Goal: Task Accomplishment & Management: Use online tool/utility

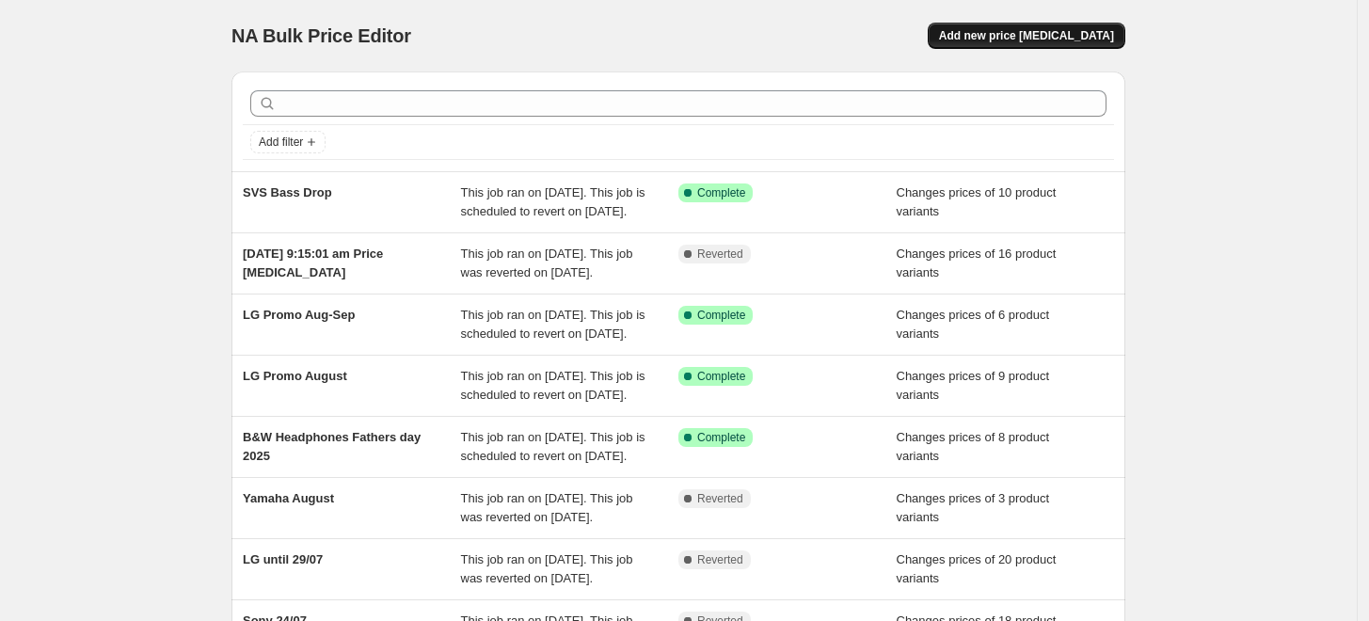
click at [998, 40] on span "Add new price change job" at bounding box center [1026, 35] width 175 height 15
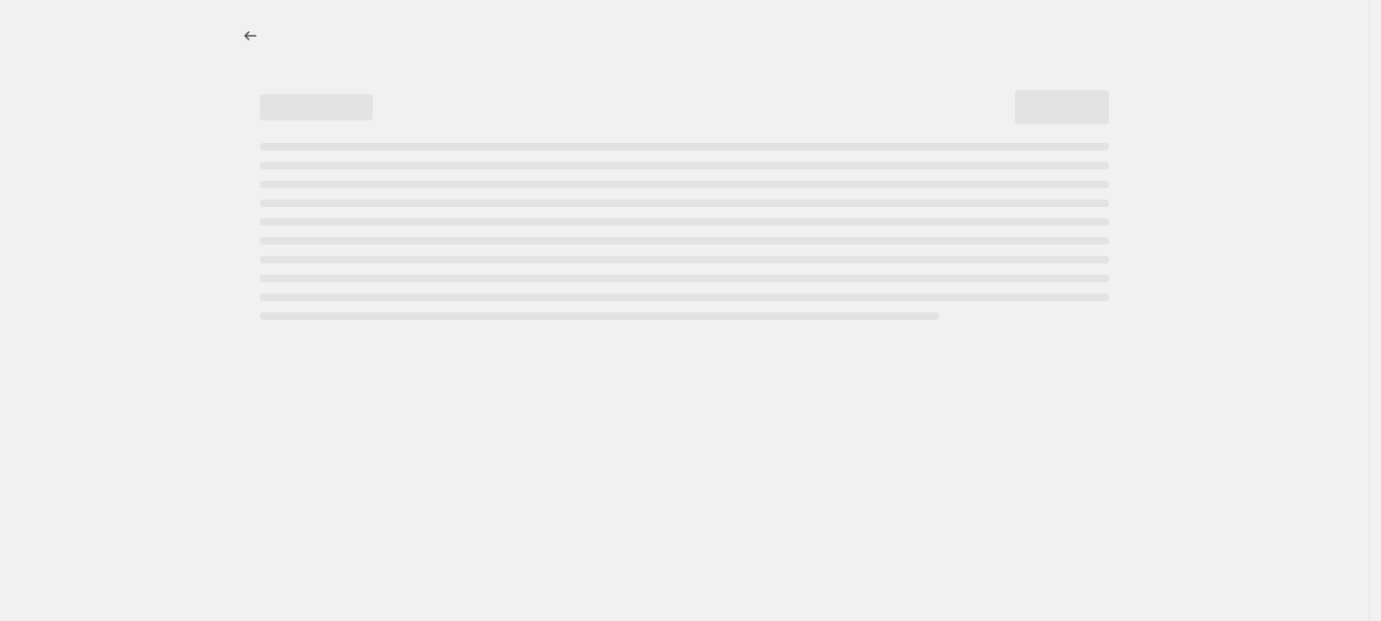
select select "percentage"
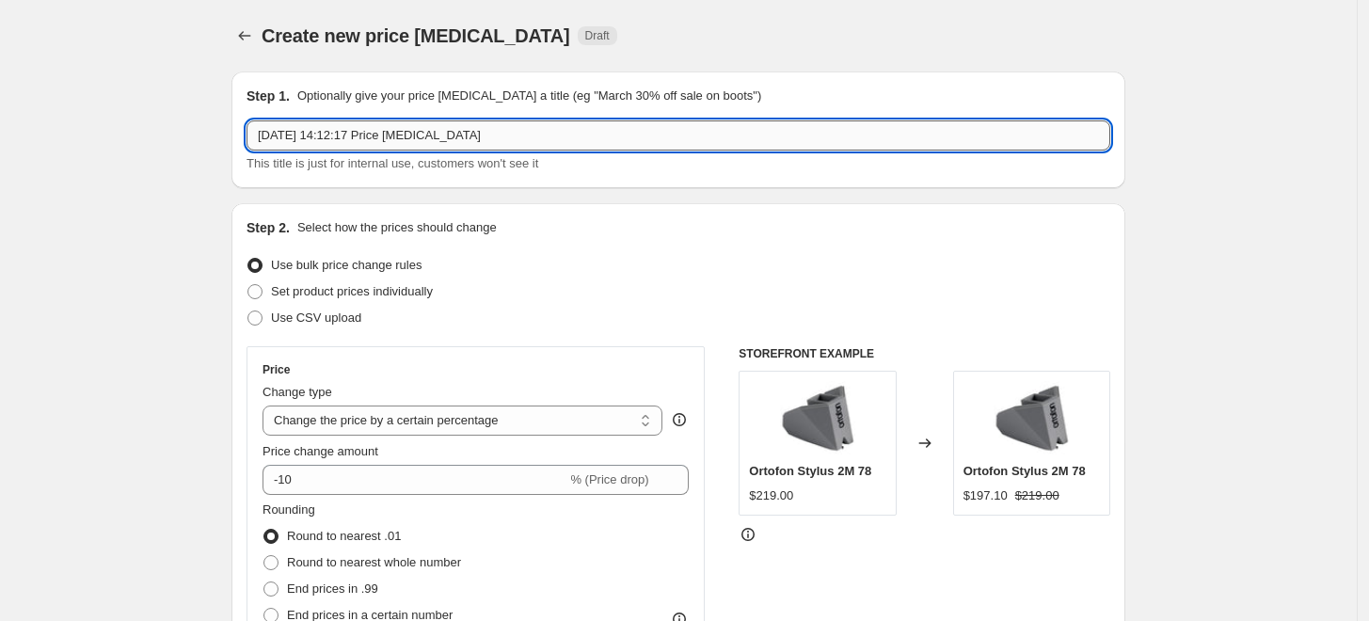
click at [504, 140] on input "27 Aug 2025, 14:12:17 Price change job" at bounding box center [679, 135] width 864 height 30
type input "tECHNICS"
type input "Technics Fathers Day"
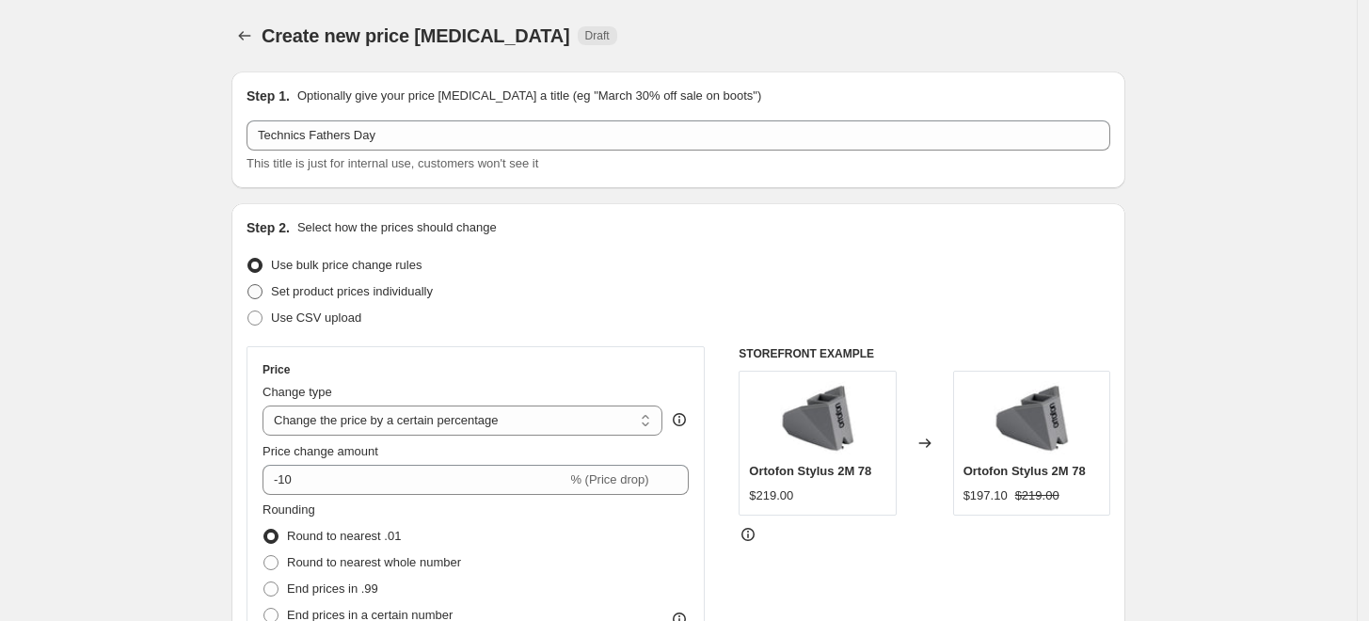
click at [344, 286] on span "Set product prices individually" at bounding box center [352, 291] width 162 height 14
click at [248, 285] on input "Set product prices individually" at bounding box center [248, 284] width 1 height 1
radio input "true"
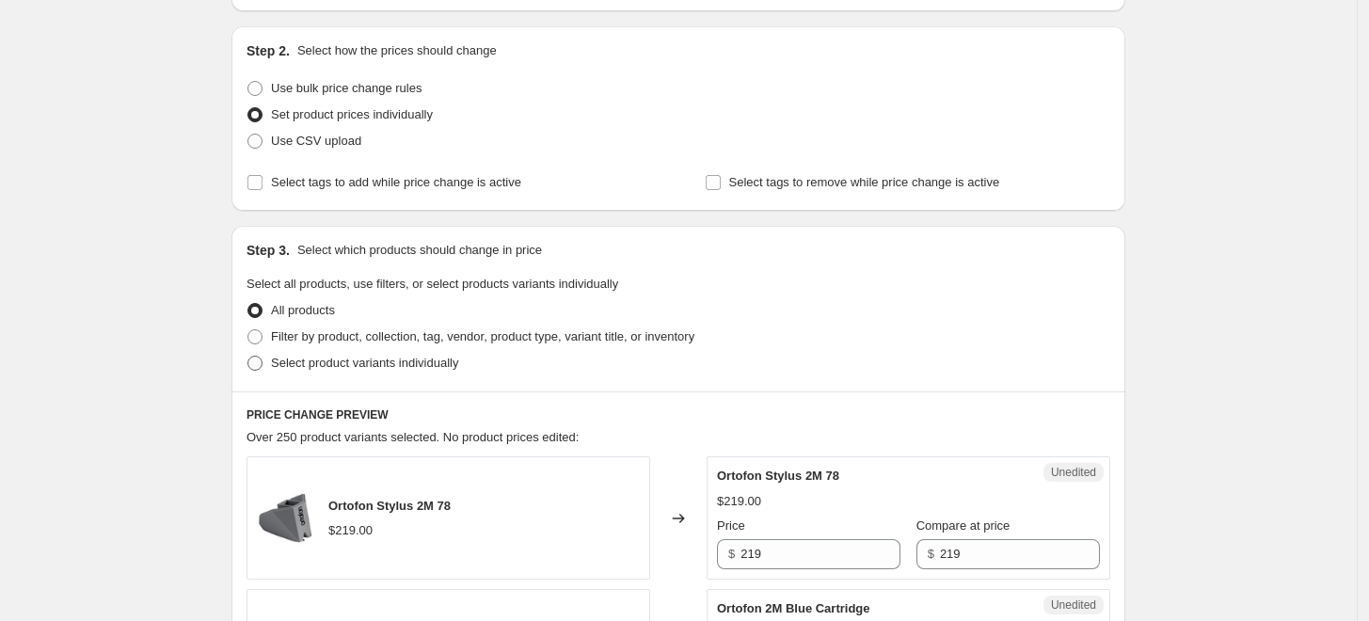
scroll to position [209, 0]
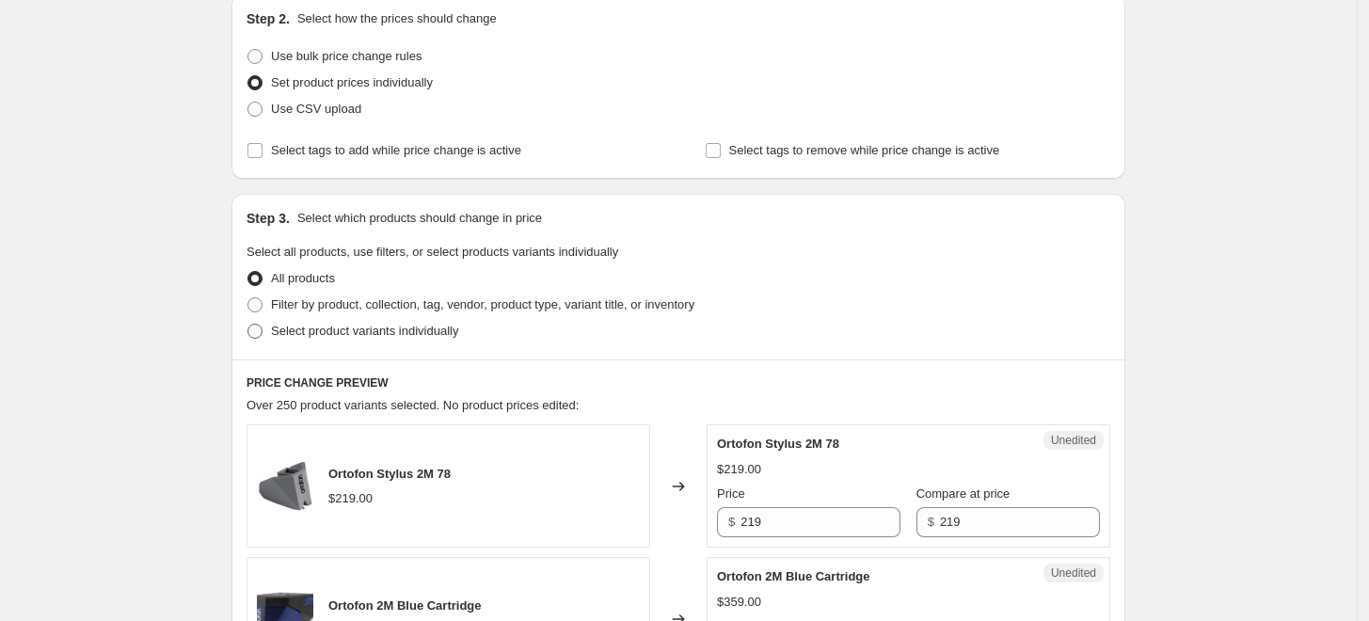
click at [346, 334] on span "Select product variants individually" at bounding box center [364, 331] width 187 height 14
click at [248, 325] on input "Select product variants individually" at bounding box center [248, 324] width 1 height 1
radio input "true"
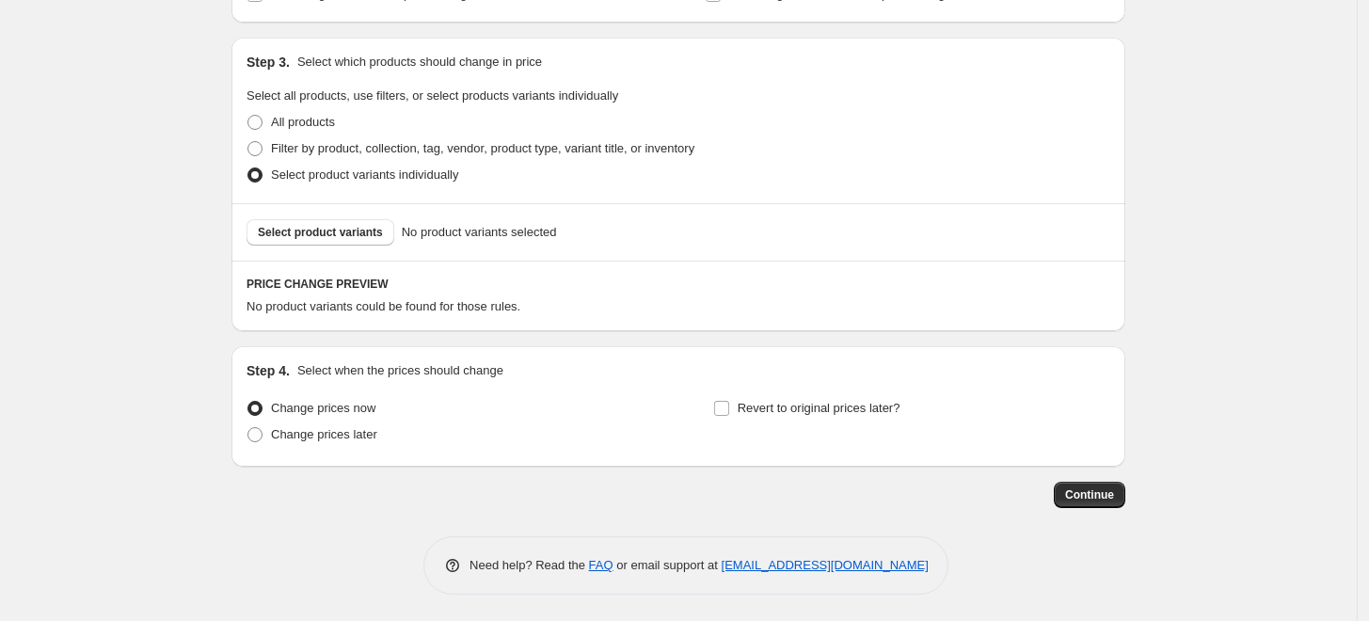
scroll to position [366, 0]
click at [314, 224] on span "Select product variants" at bounding box center [320, 231] width 125 height 15
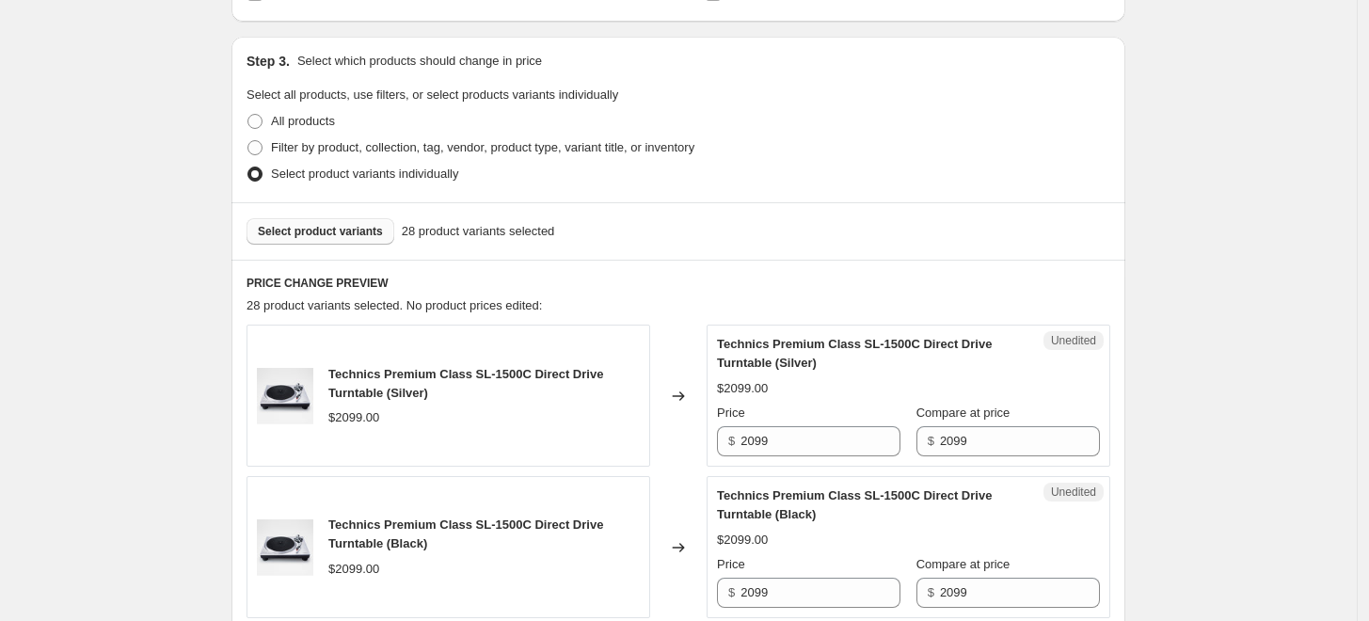
scroll to position [471, 0]
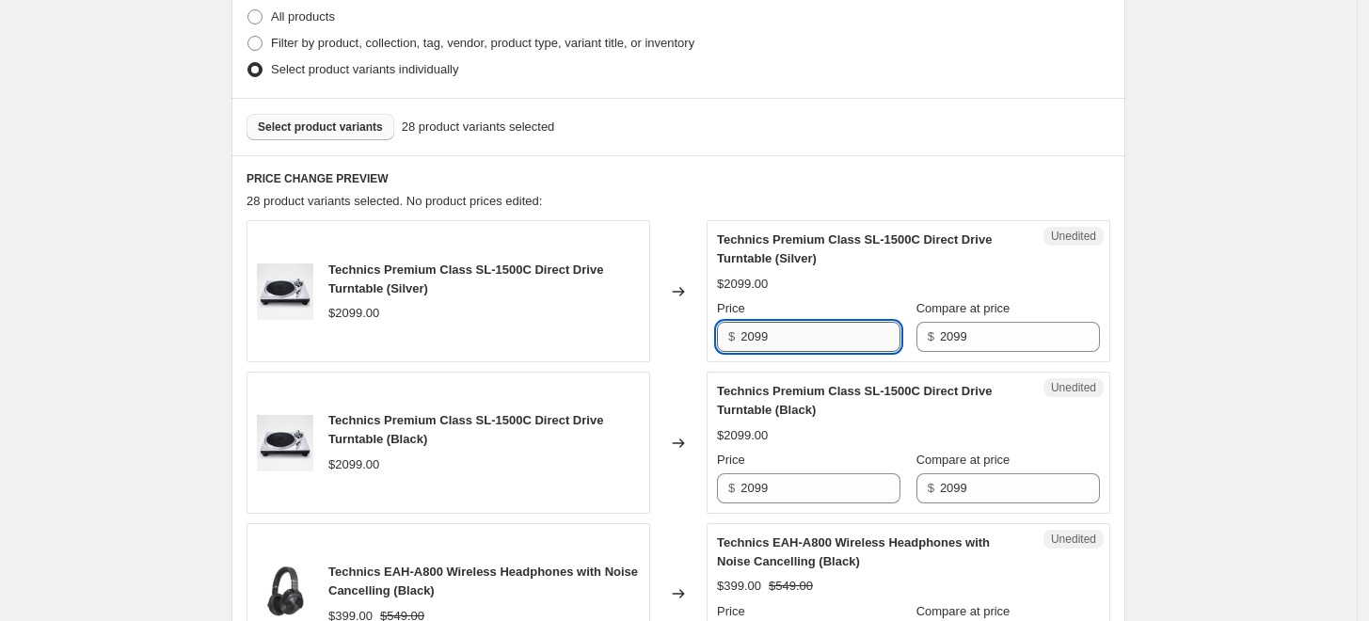
click at [866, 328] on input "2099" at bounding box center [821, 337] width 160 height 30
type input "1799"
click at [805, 477] on input "2099" at bounding box center [821, 488] width 160 height 30
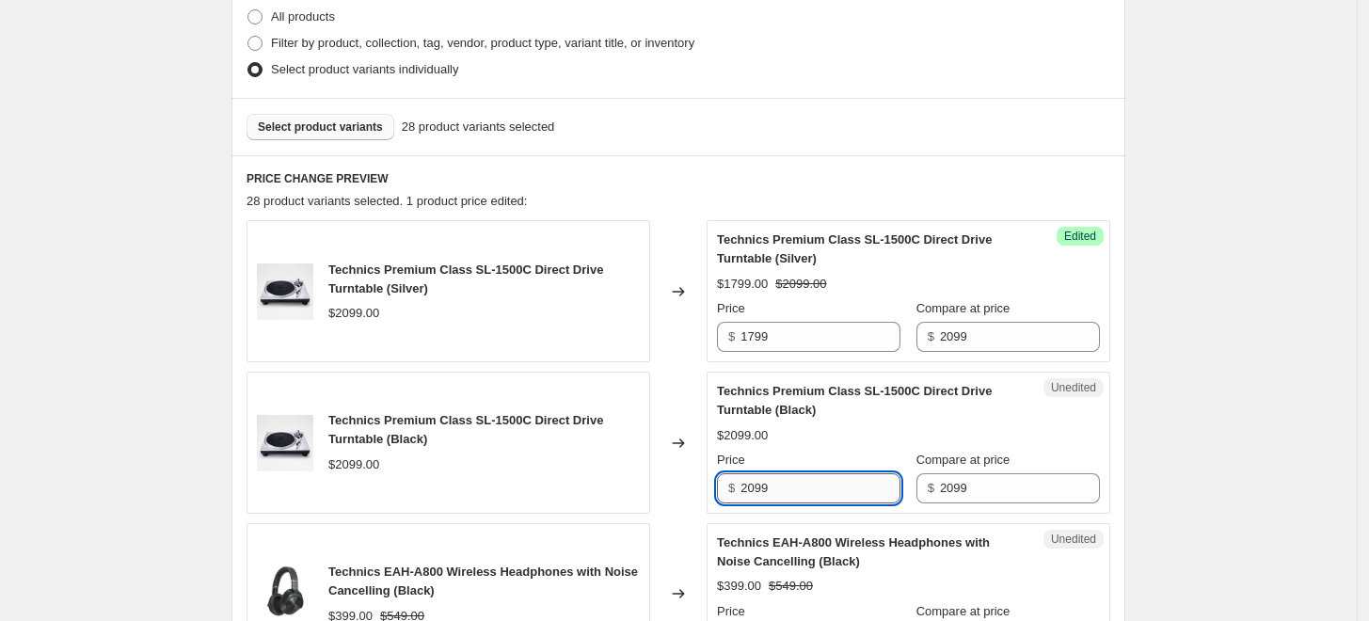
click at [805, 477] on input "2099" at bounding box center [821, 488] width 160 height 30
type input "01799"
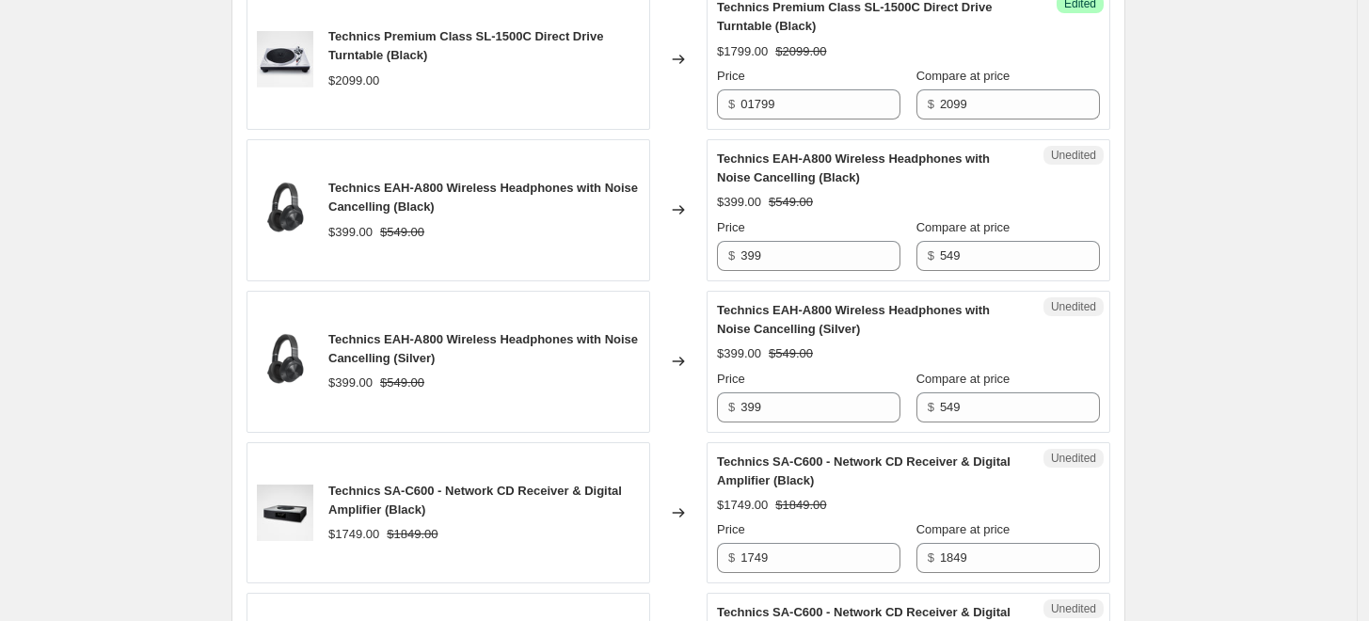
scroll to position [889, 0]
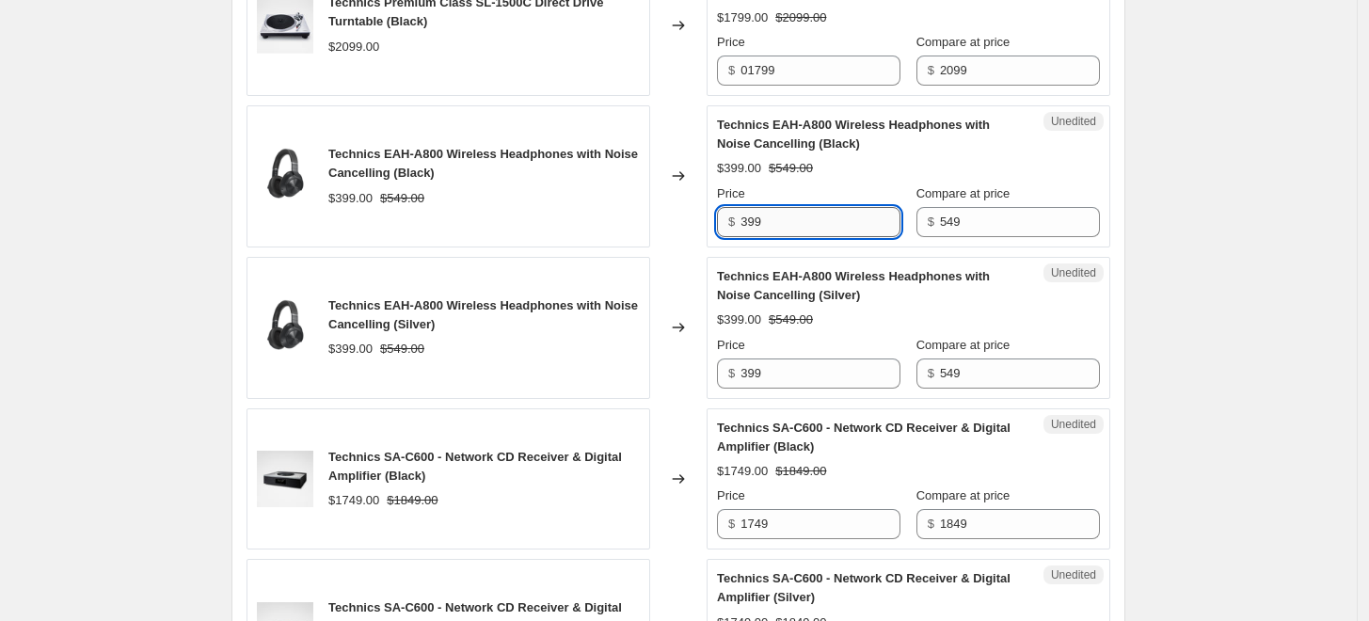
click at [802, 229] on input "399" at bounding box center [821, 222] width 160 height 30
type input "349"
click at [771, 361] on input "399" at bounding box center [821, 374] width 160 height 30
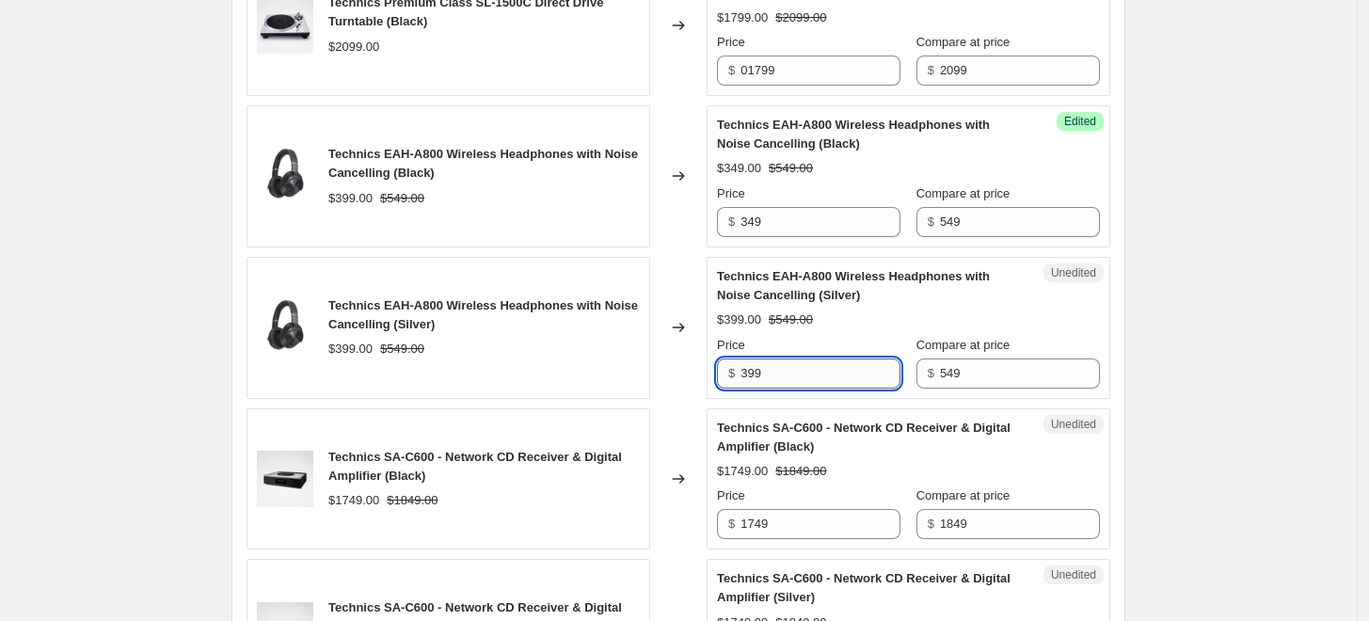
click at [771, 361] on input "399" at bounding box center [821, 374] width 160 height 30
type input "349"
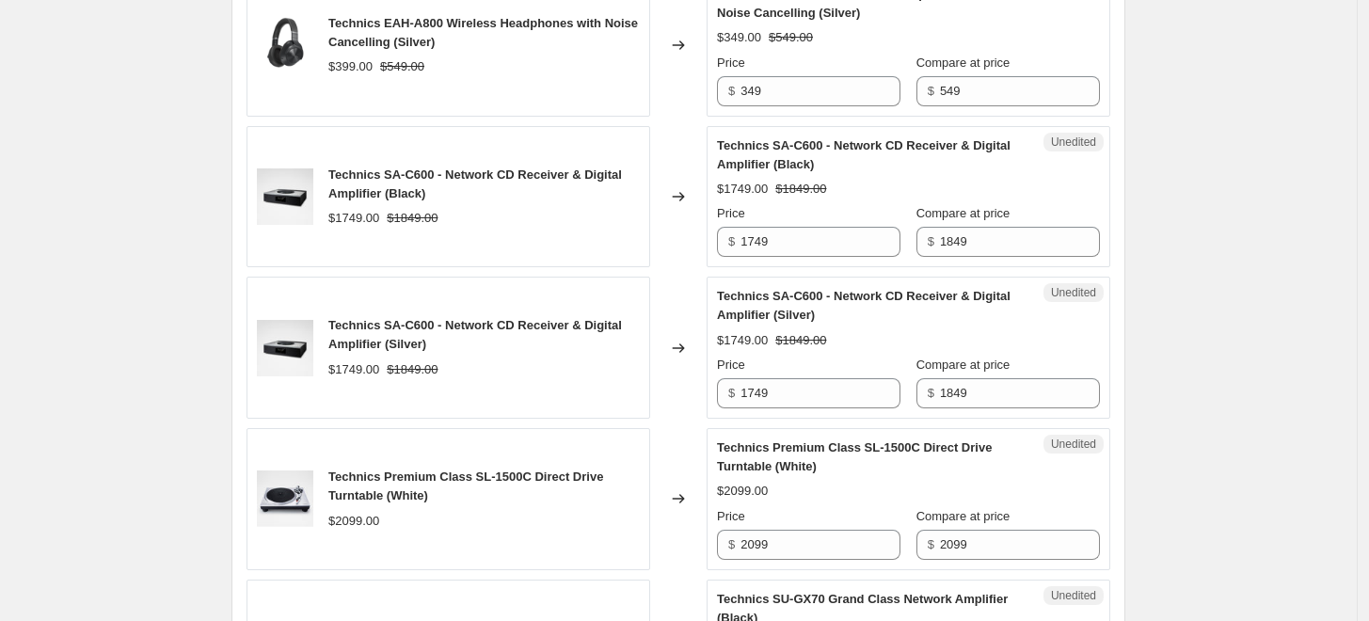
scroll to position [1203, 0]
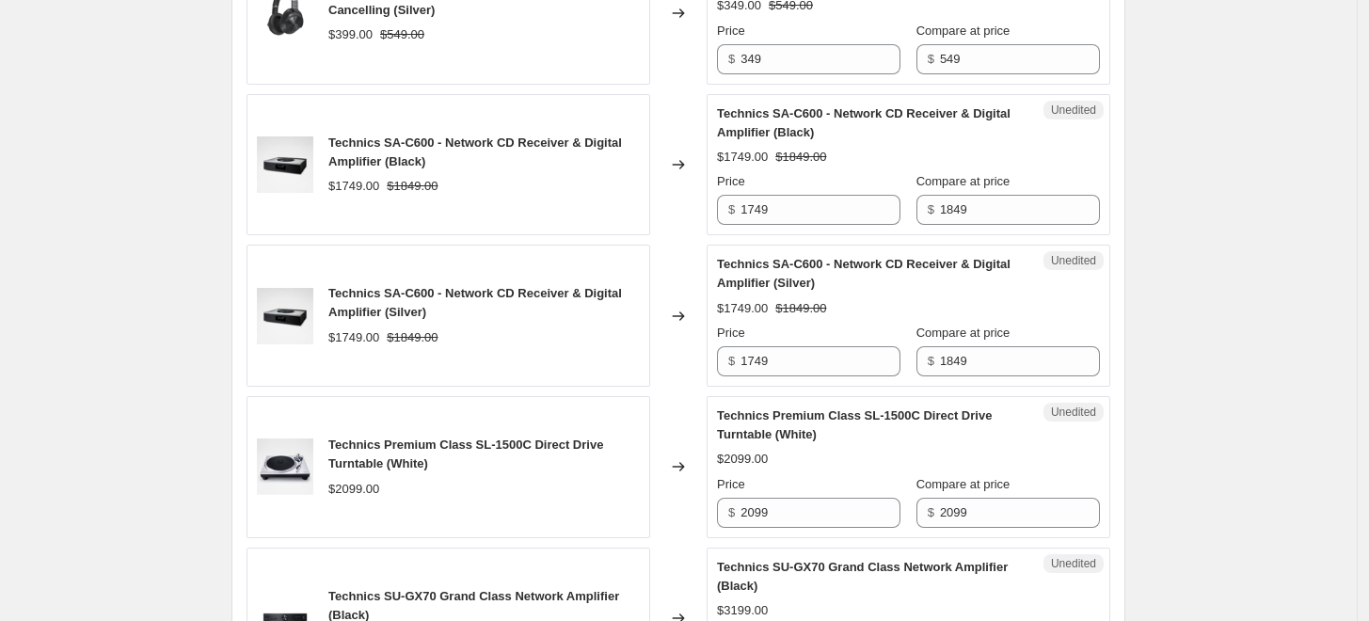
click at [815, 491] on div "Price" at bounding box center [809, 484] width 184 height 19
click at [814, 491] on div "Price" at bounding box center [809, 484] width 184 height 19
click at [813, 510] on input "2099" at bounding box center [821, 513] width 160 height 30
type input "1799"
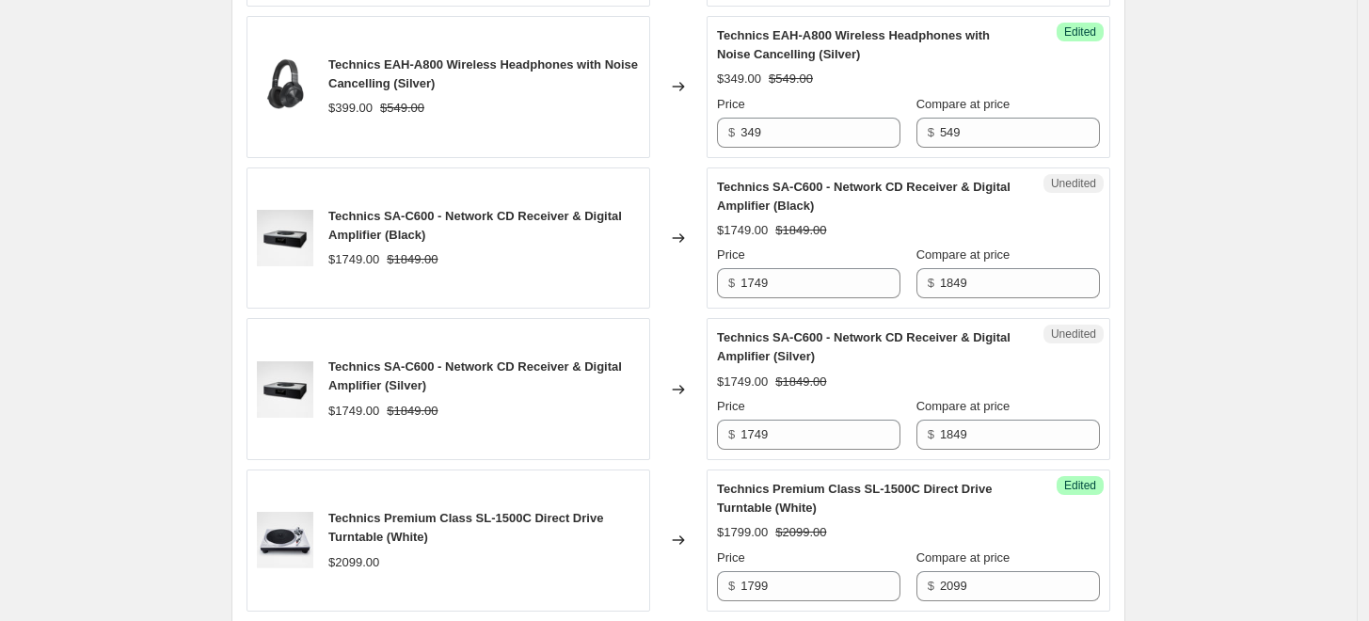
scroll to position [1098, 0]
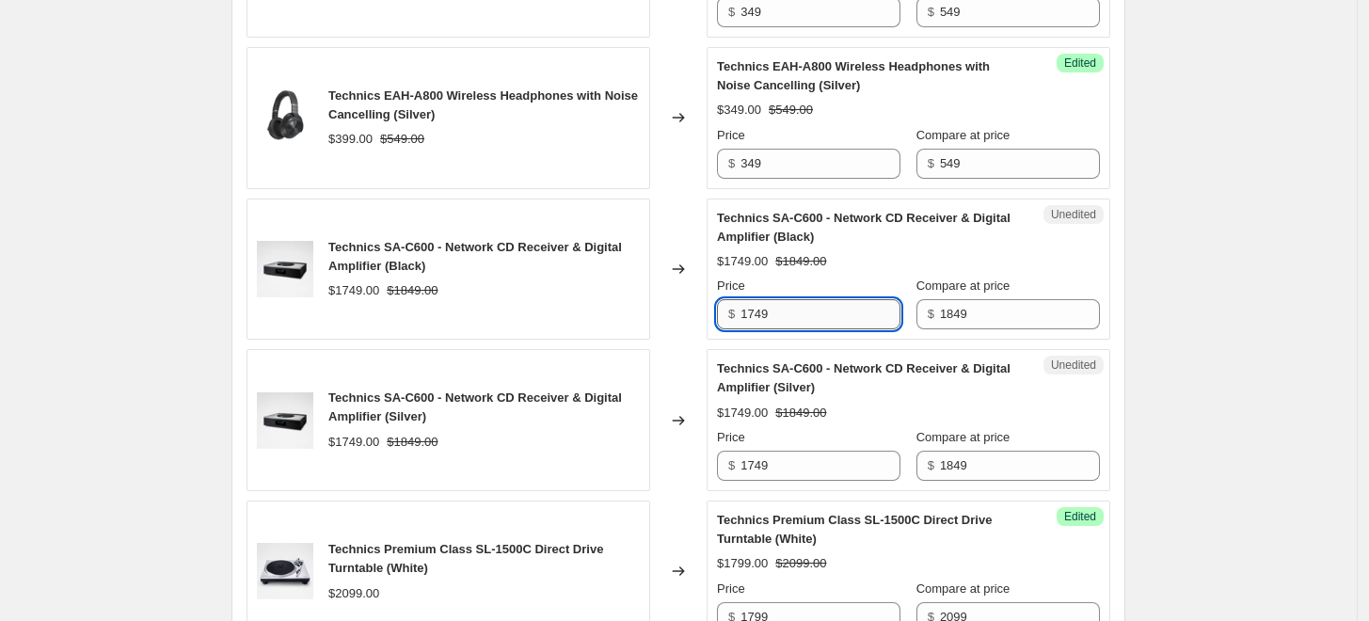
click at [798, 312] on input "1749" at bounding box center [821, 314] width 160 height 30
type input "1599"
click at [806, 472] on input "1749" at bounding box center [821, 466] width 160 height 30
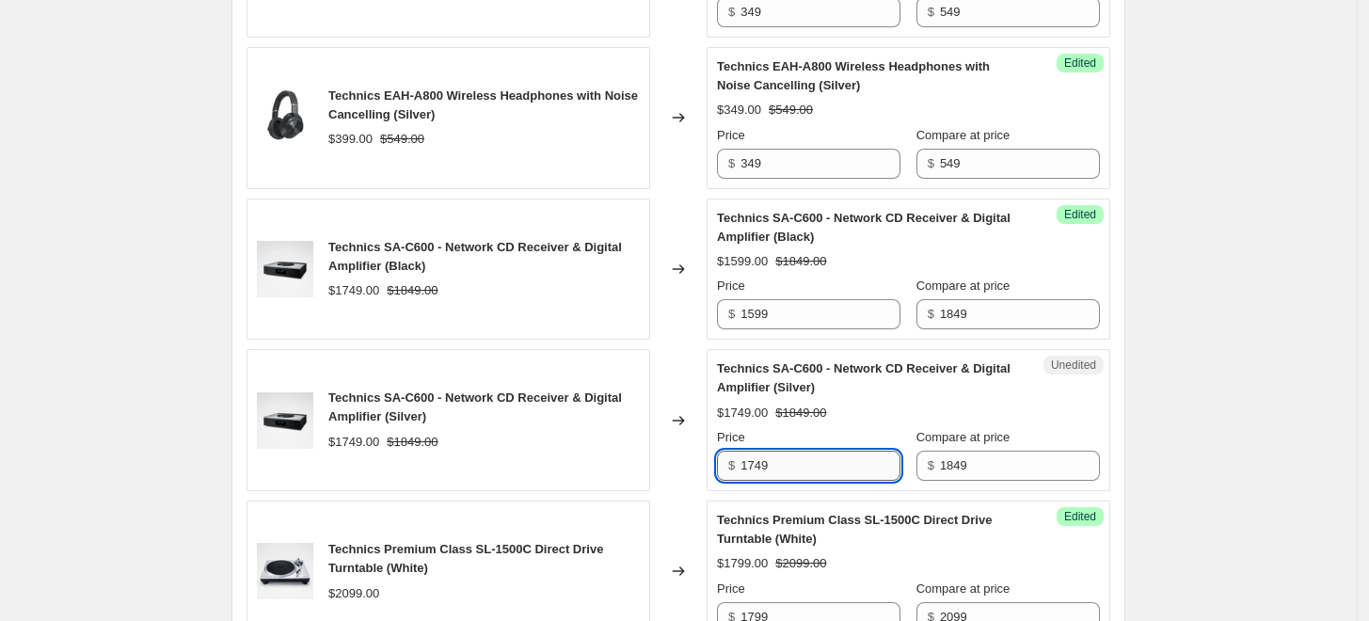
click at [806, 472] on input "1749" at bounding box center [821, 466] width 160 height 30
type input "1599"
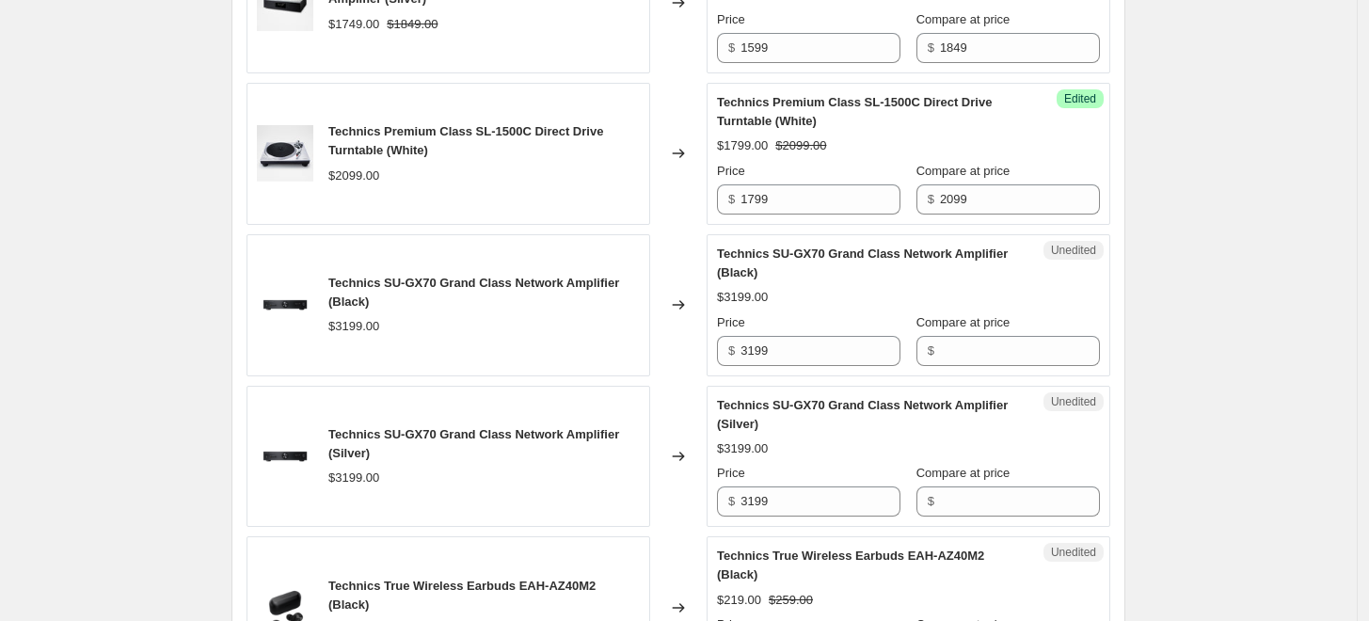
scroll to position [1621, 0]
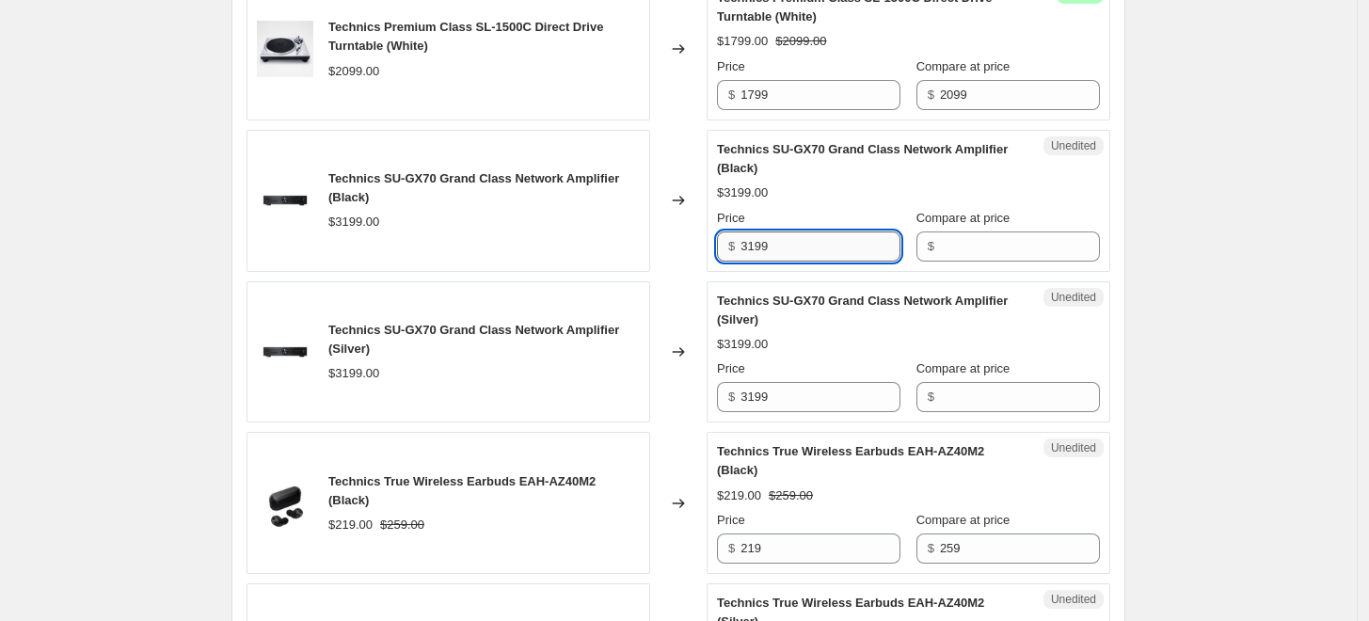
click at [794, 250] on input "3199" at bounding box center [821, 247] width 160 height 30
type input "2499"
click at [792, 384] on input "3199" at bounding box center [821, 397] width 160 height 30
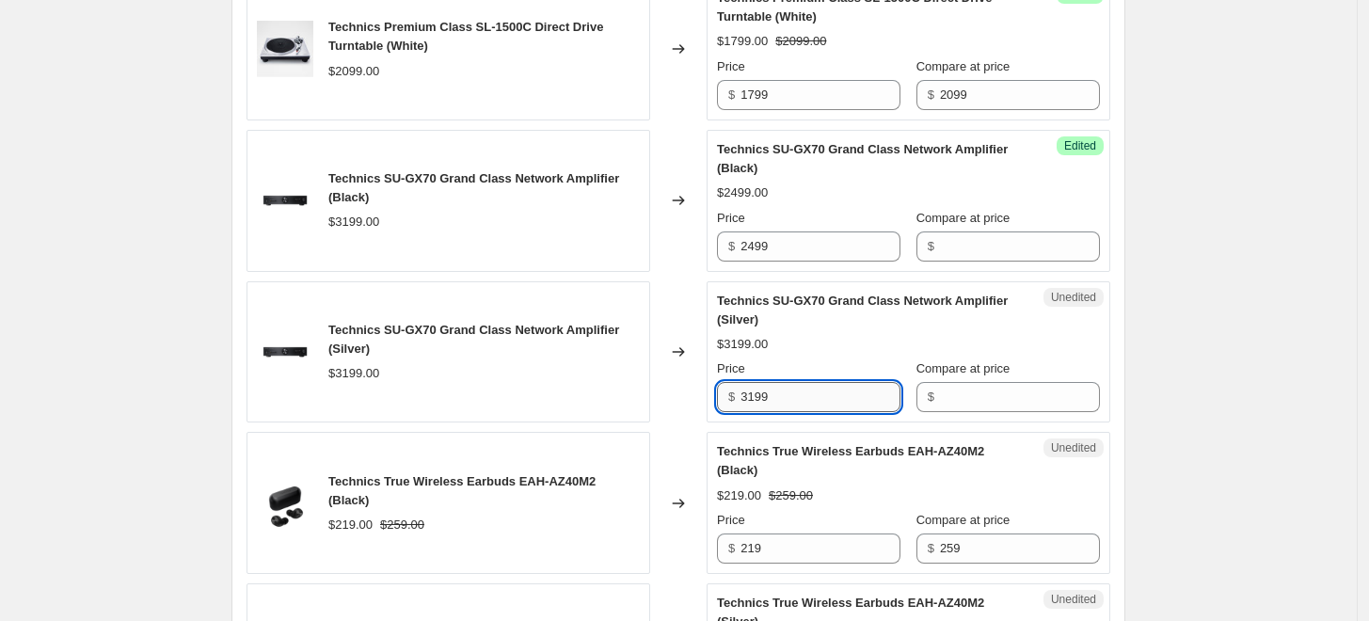
click at [792, 384] on input "3199" at bounding box center [821, 397] width 160 height 30
type input "2499"
click at [1275, 369] on div "Create new price change job. This page is ready Create new price change job Dra…" at bounding box center [678, 369] width 1357 height 3981
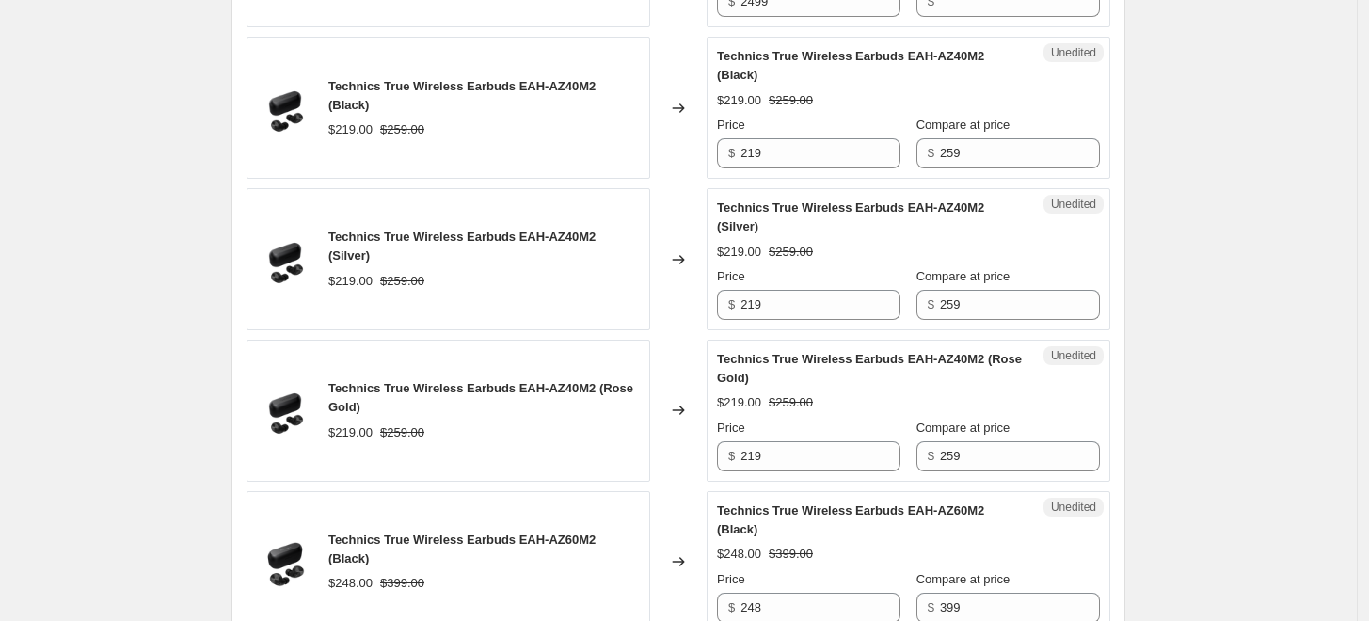
scroll to position [2040, 0]
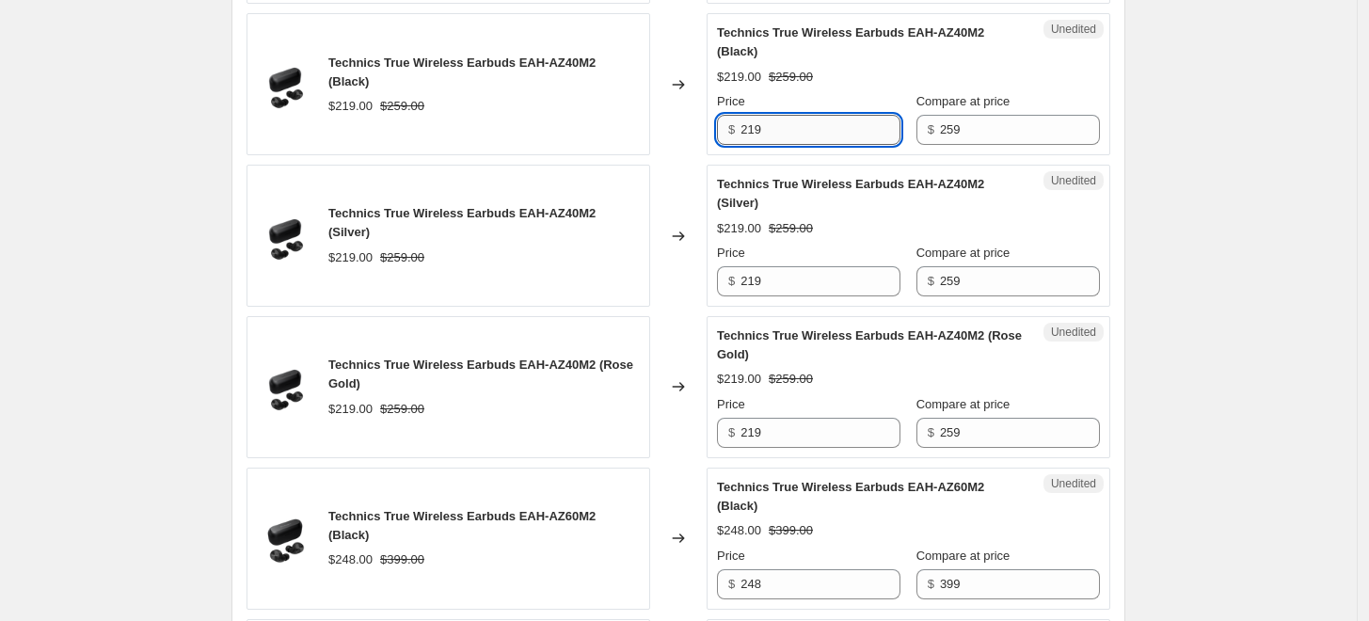
click at [789, 117] on input "219" at bounding box center [821, 130] width 160 height 30
type input "179"
click at [780, 276] on input "219" at bounding box center [821, 281] width 160 height 30
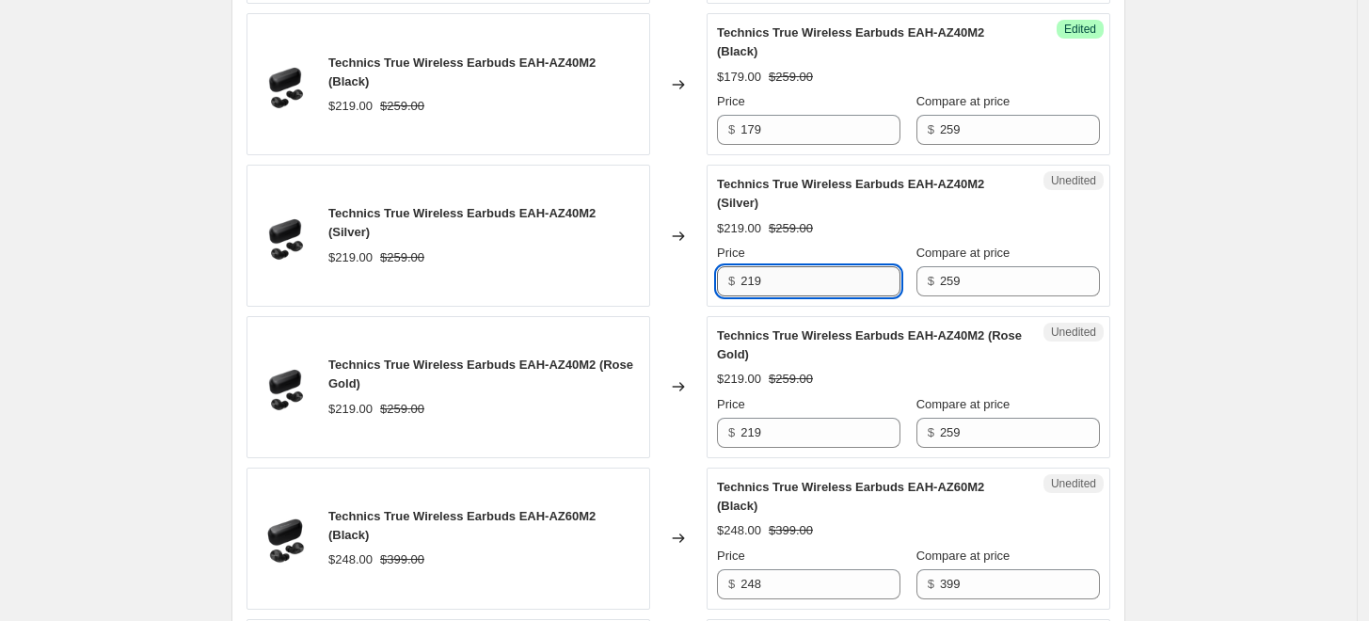
click at [780, 276] on input "219" at bounding box center [821, 281] width 160 height 30
type input "179"
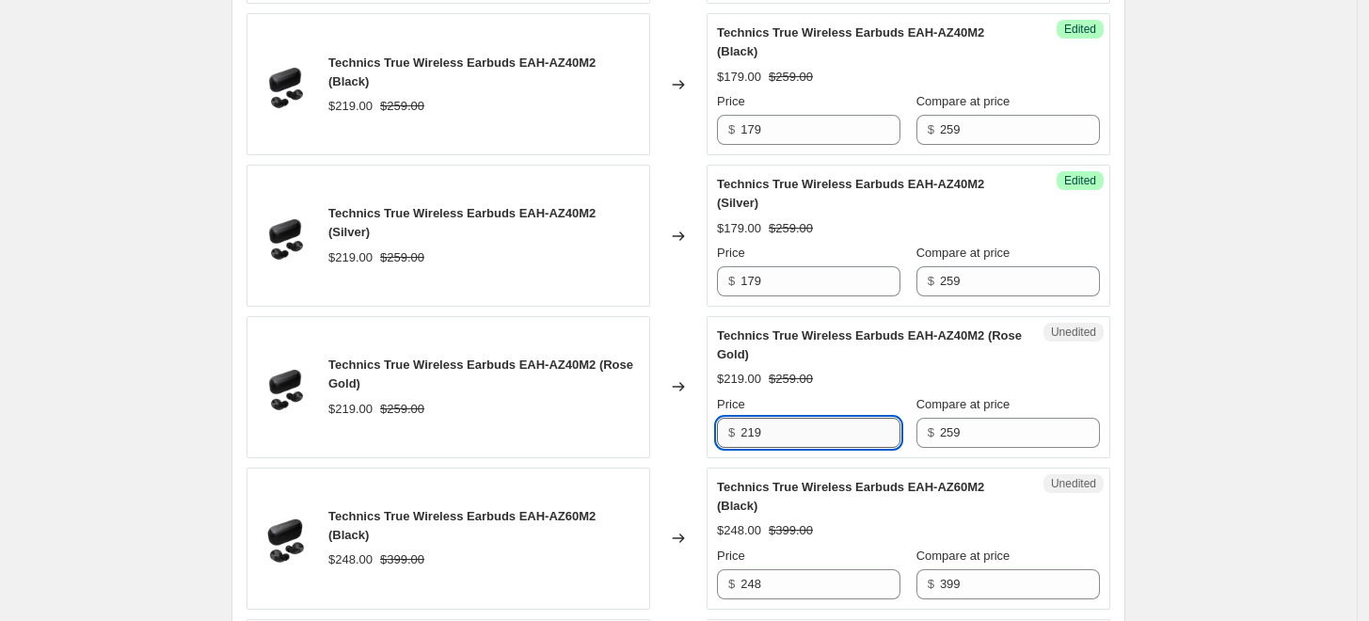
click at [779, 418] on input "219" at bounding box center [821, 433] width 160 height 30
type input "179"
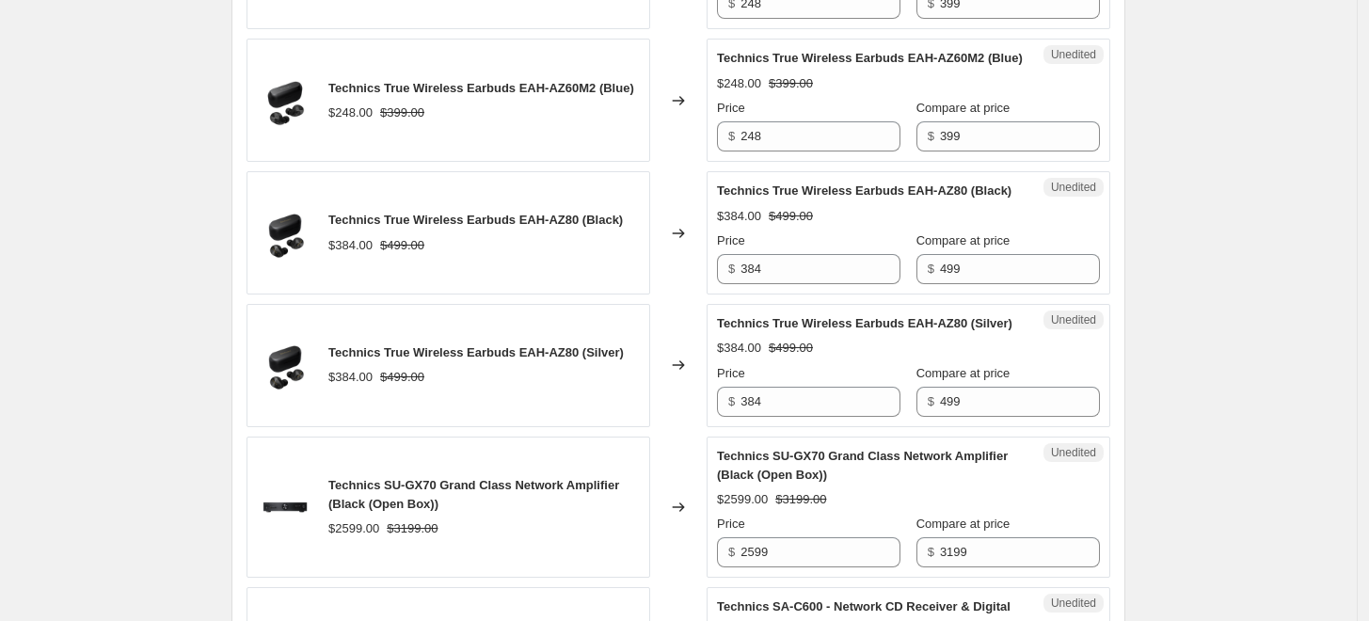
scroll to position [2876, 0]
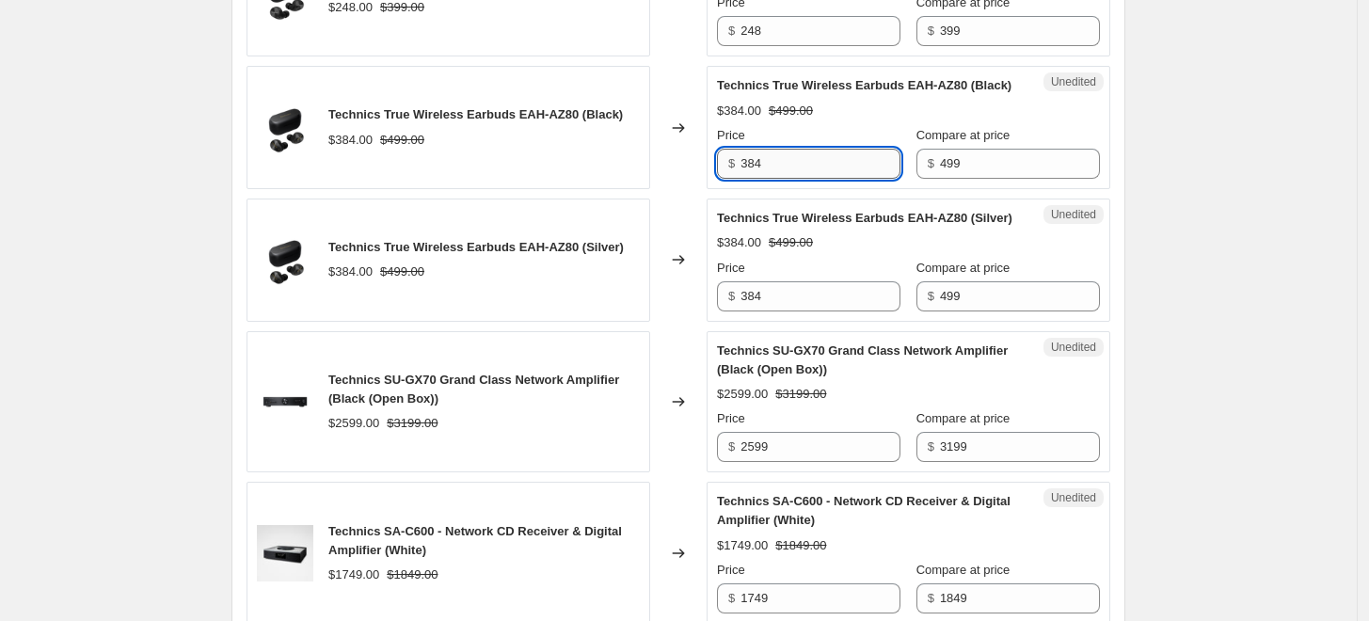
click at [818, 179] on input "384" at bounding box center [821, 164] width 160 height 30
type input "299"
click at [783, 312] on input "384" at bounding box center [821, 296] width 160 height 30
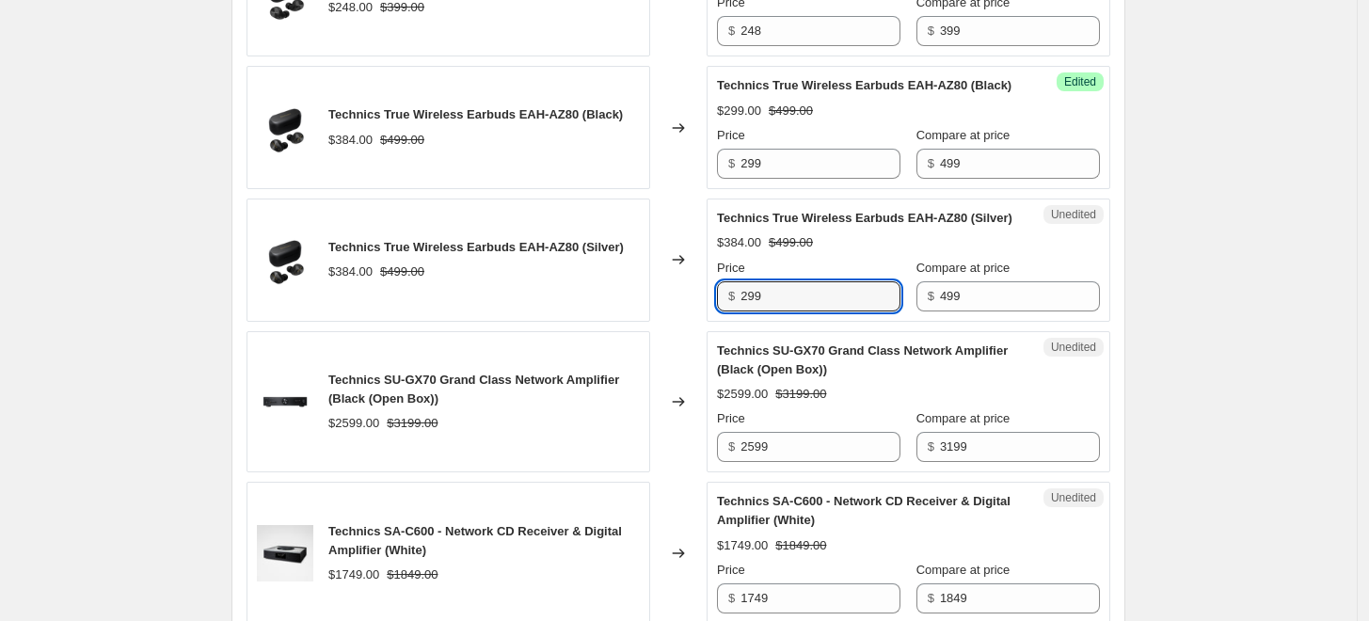
type input "299"
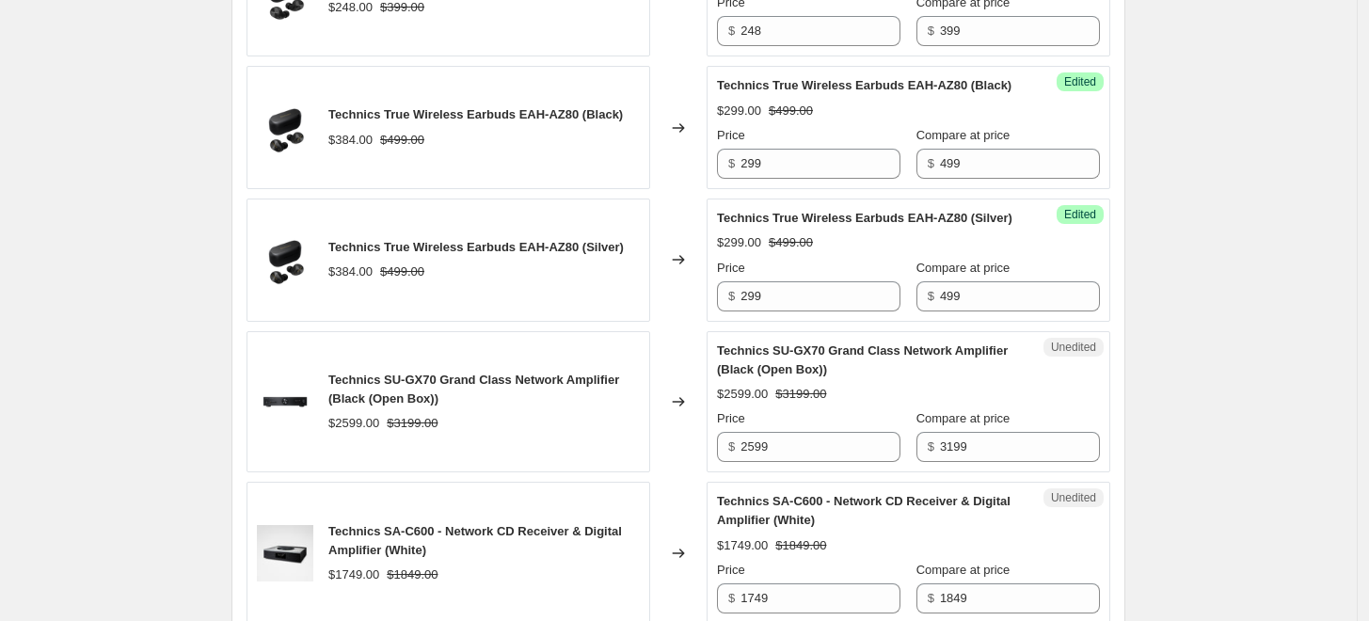
click at [802, 462] on input "2599" at bounding box center [821, 447] width 160 height 30
type input "2299"
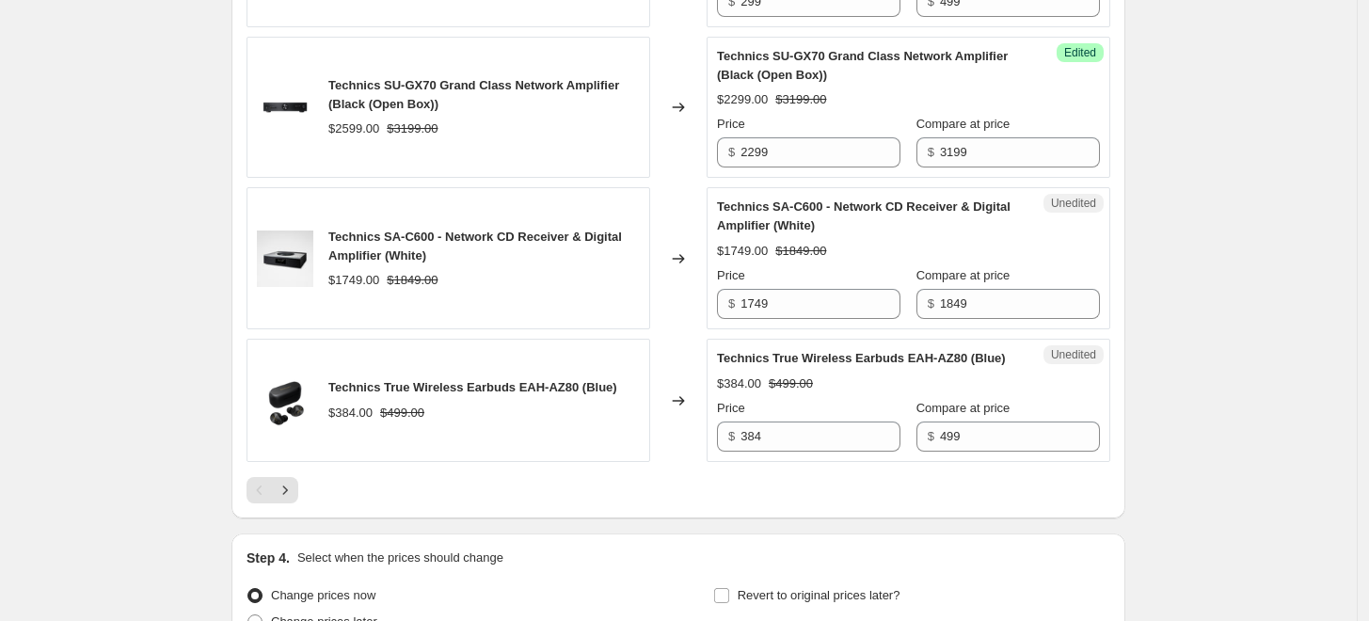
scroll to position [3190, 0]
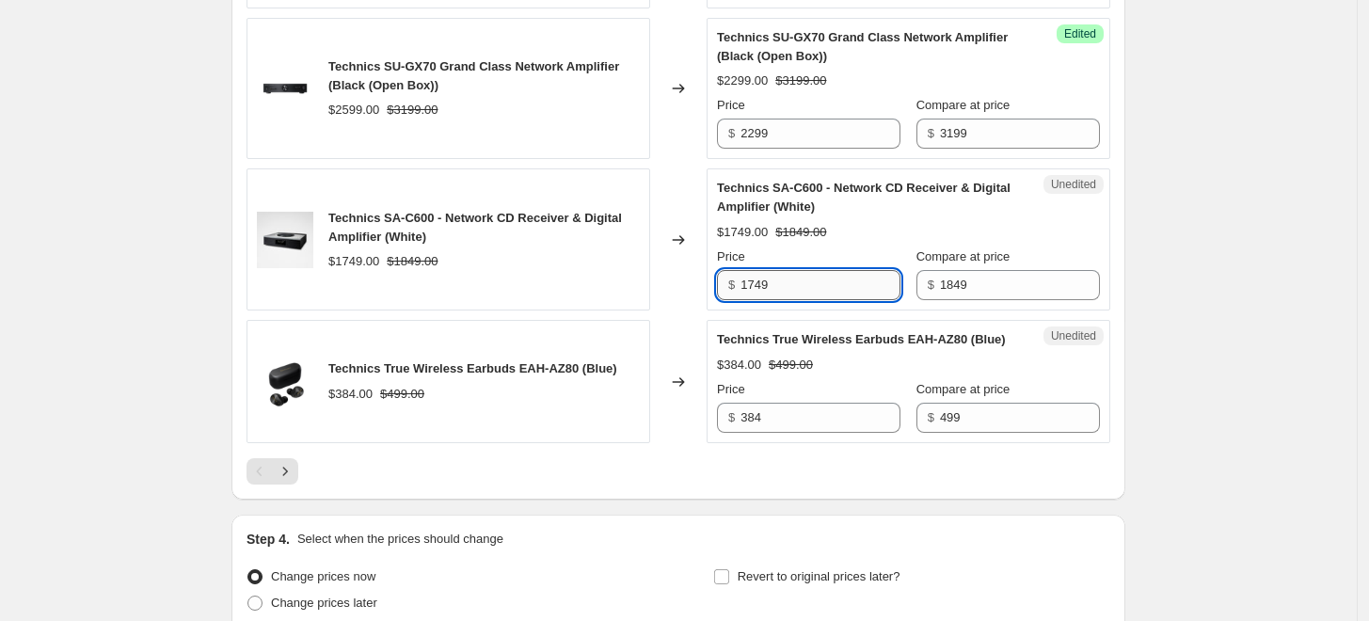
click at [858, 300] on input "1749" at bounding box center [821, 285] width 160 height 30
type input "1599"
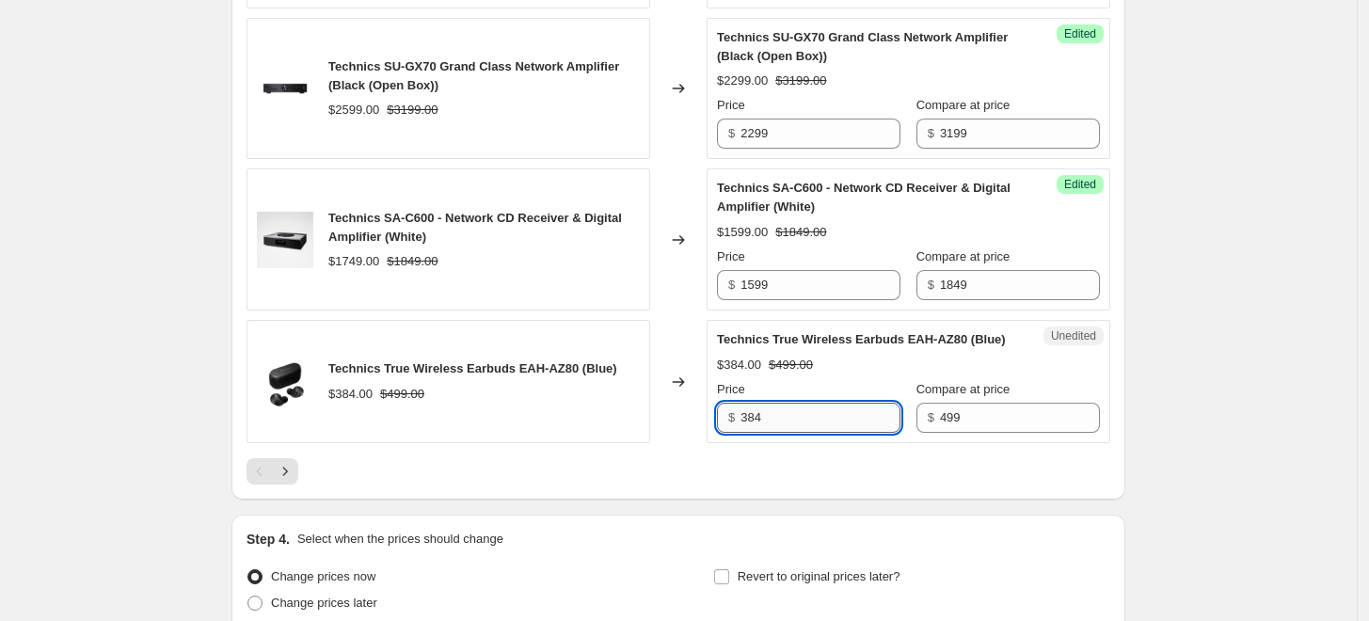
click at [836, 433] on input "384" at bounding box center [821, 418] width 160 height 30
type input "299"
click at [838, 485] on div at bounding box center [679, 471] width 864 height 26
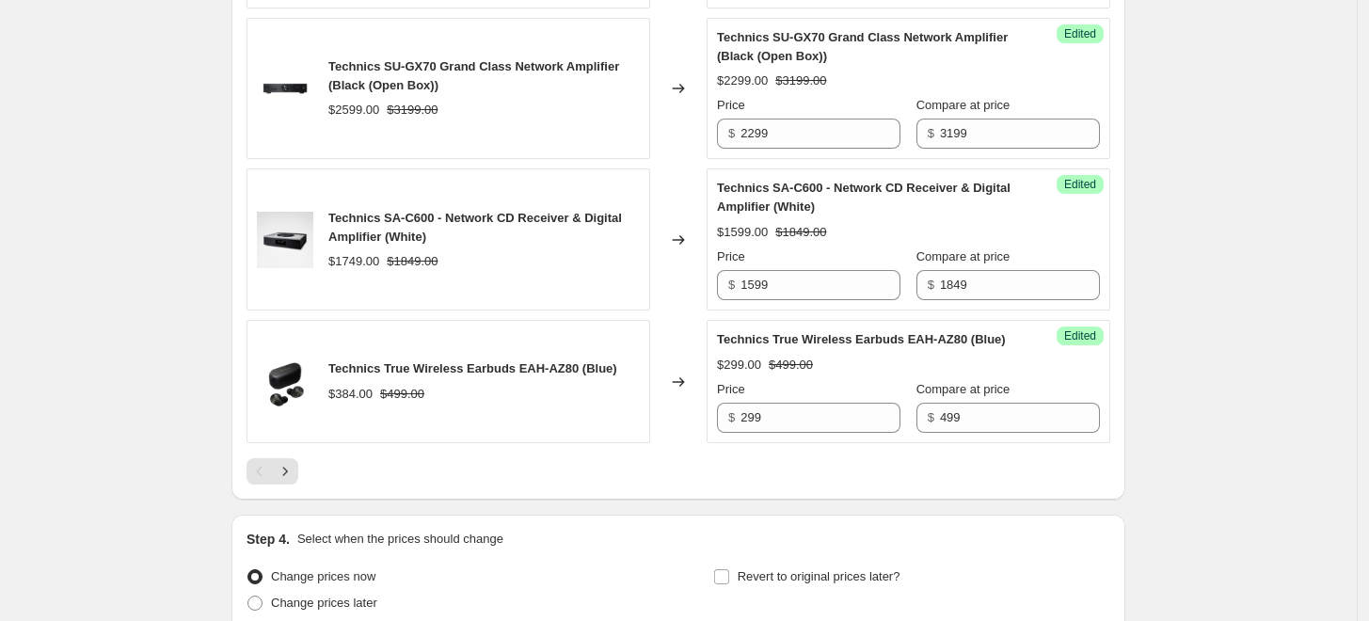
click at [305, 485] on div at bounding box center [679, 471] width 864 height 26
click at [281, 481] on icon "Next" at bounding box center [285, 471] width 19 height 19
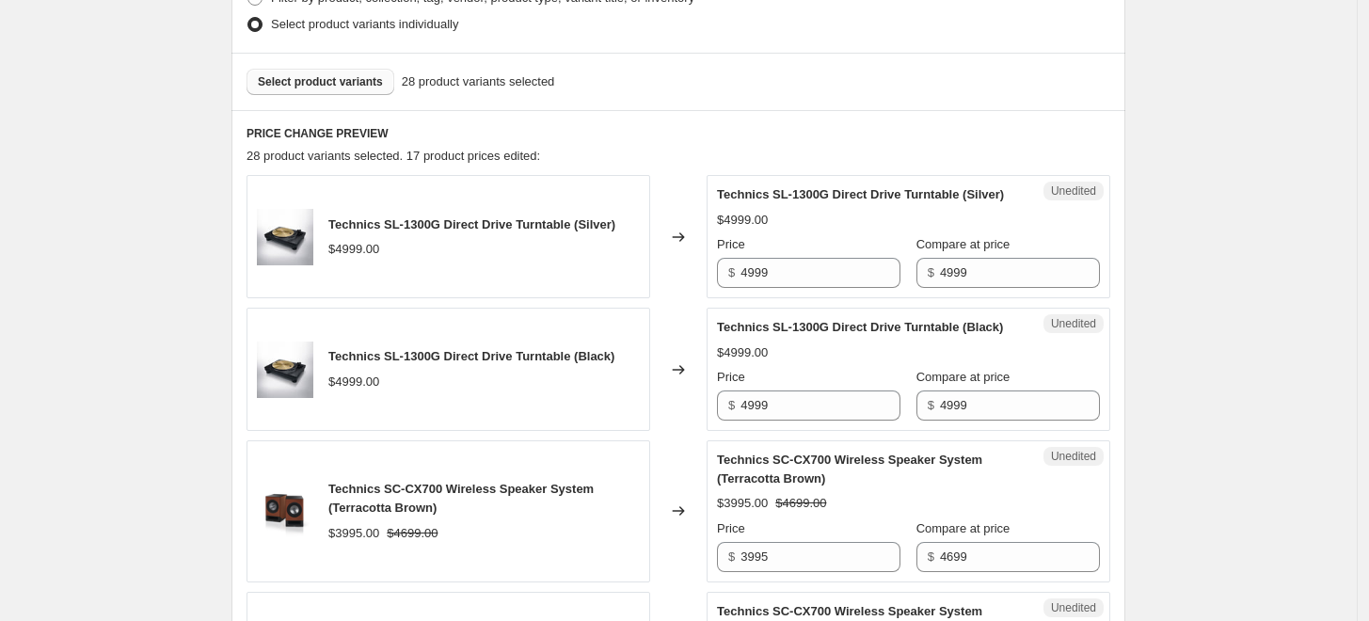
scroll to position [552, 0]
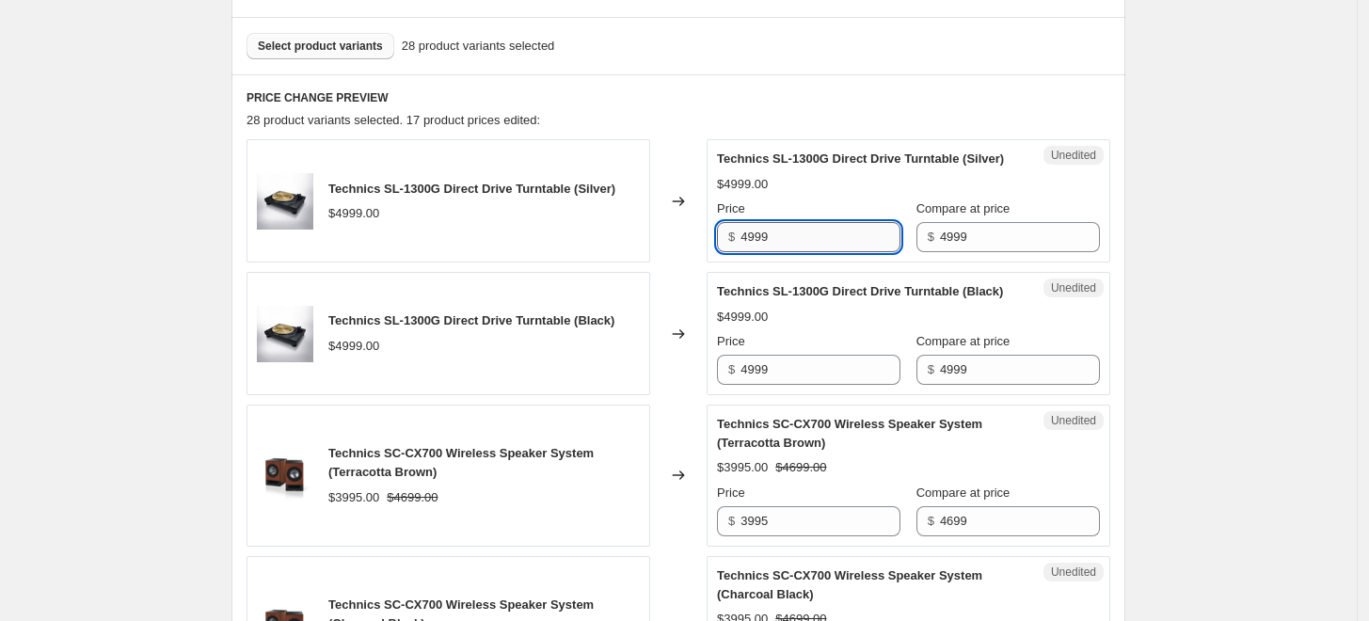
click at [814, 247] on input "4999" at bounding box center [821, 237] width 160 height 30
type input "4499"
click at [804, 385] on input "4999" at bounding box center [821, 370] width 160 height 30
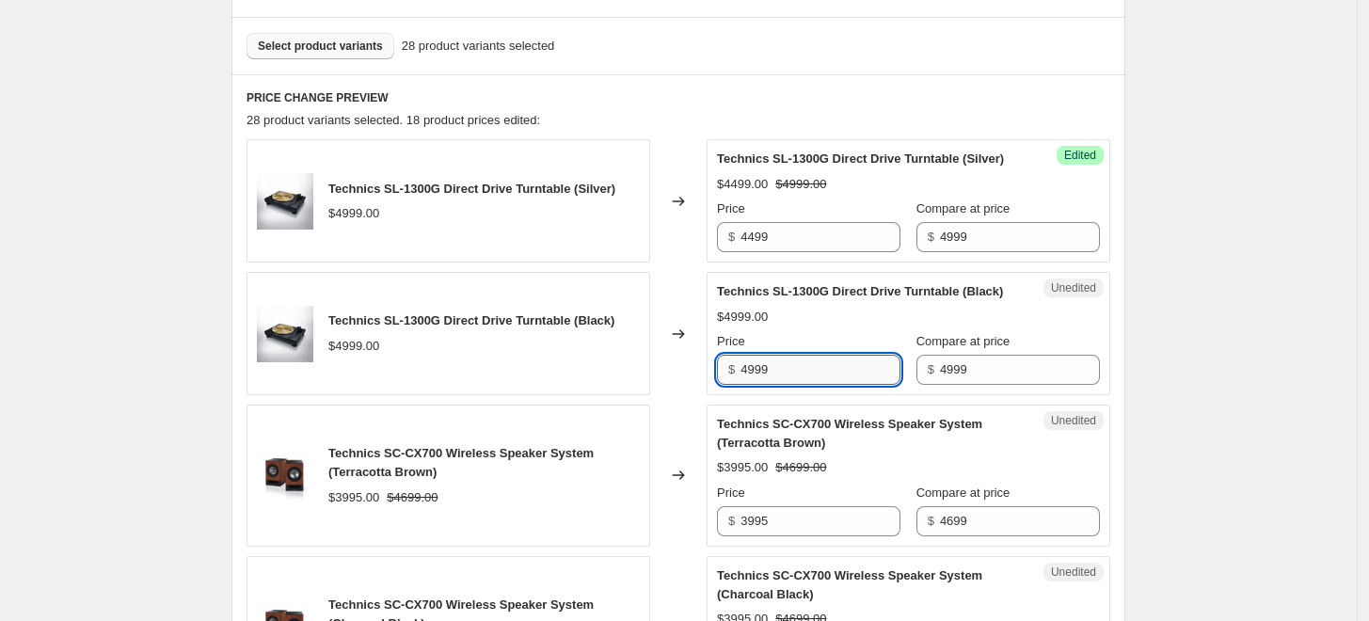
click at [804, 385] on input "4999" at bounding box center [821, 370] width 160 height 30
type input "4499"
click at [1177, 377] on div "Create new price change job. This page is ready Create new price change job Dra…" at bounding box center [678, 521] width 1357 height 2147
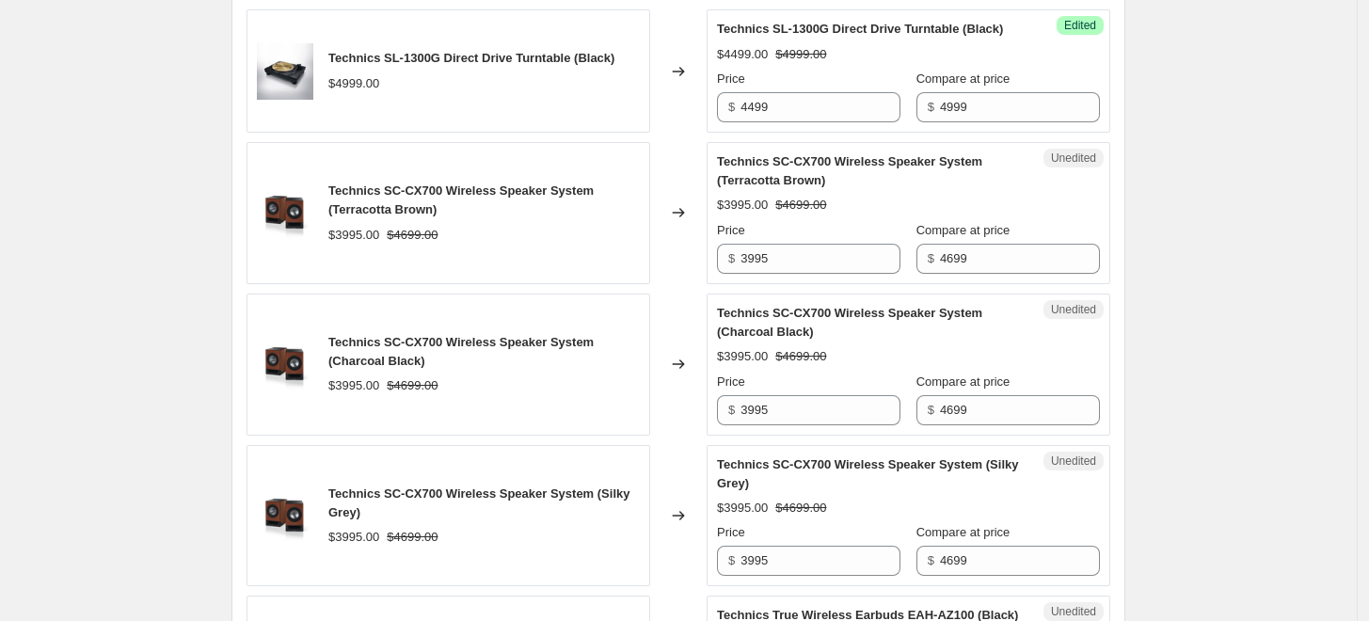
scroll to position [866, 0]
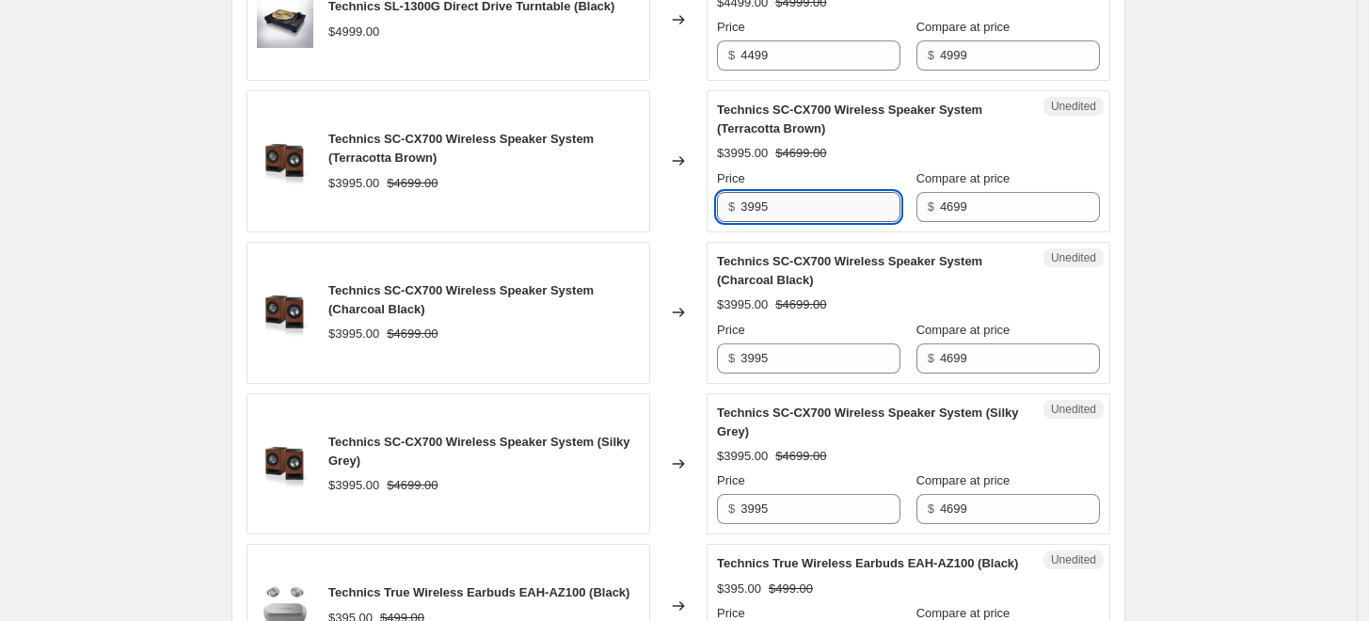
click at [799, 222] on input "3995" at bounding box center [821, 207] width 160 height 30
type input "3299"
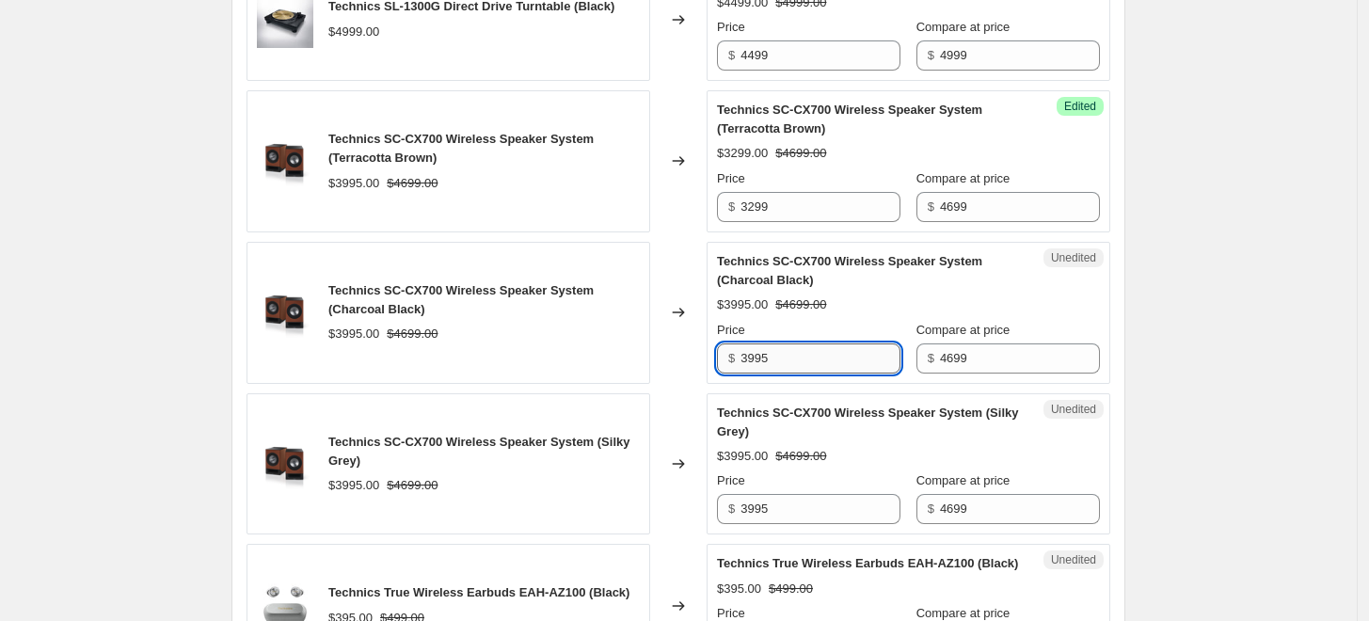
click at [790, 369] on input "3995" at bounding box center [821, 359] width 160 height 30
type input "3299"
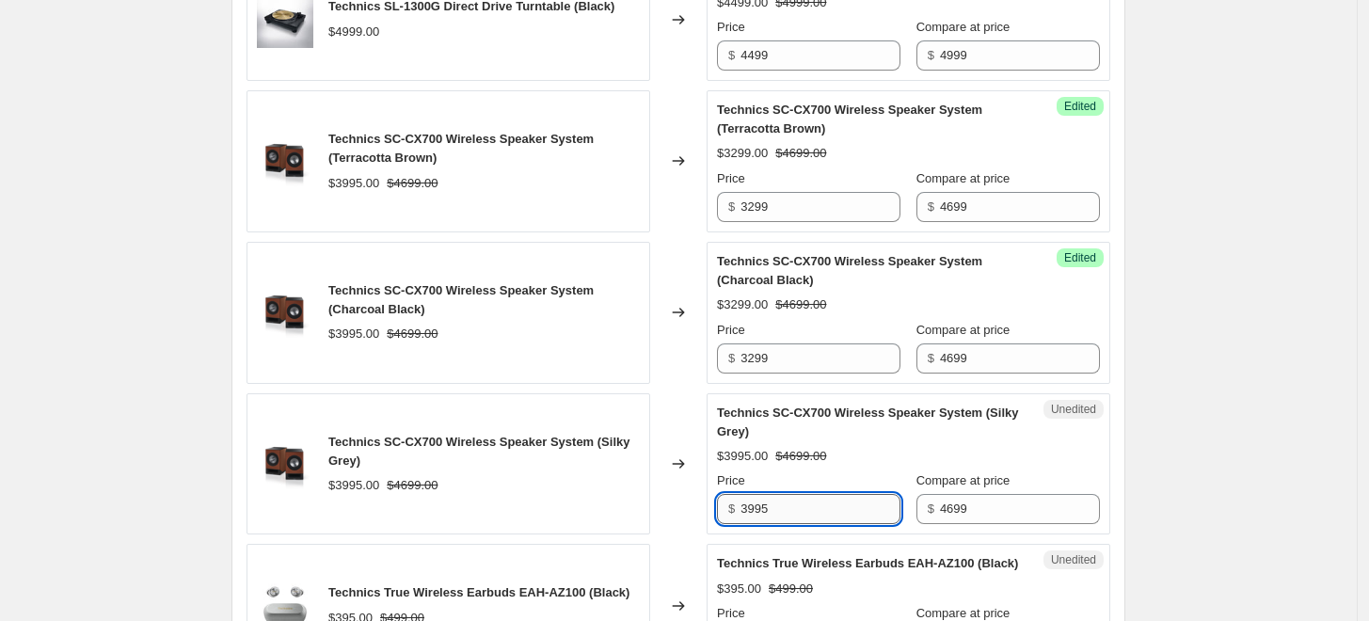
click at [791, 519] on input "3995" at bounding box center [821, 509] width 160 height 30
type input "3299"
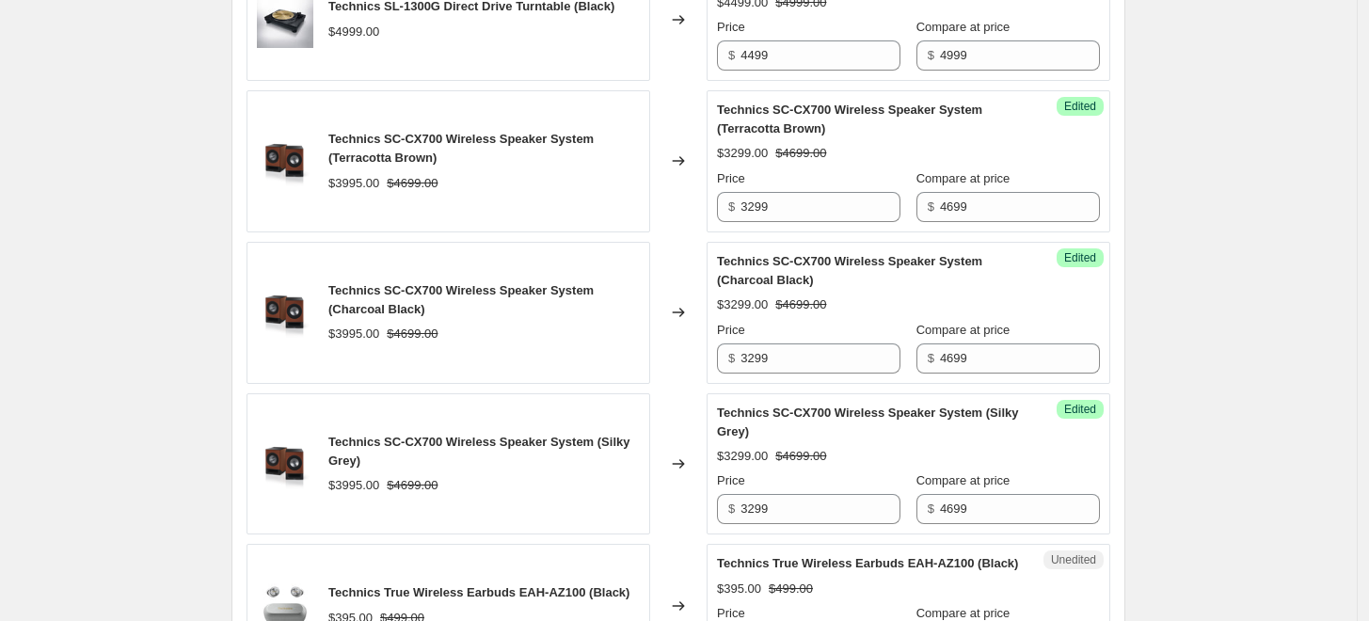
click at [1170, 440] on div "Create new price change job. This page is ready Create new price change job Dra…" at bounding box center [678, 207] width 1357 height 2147
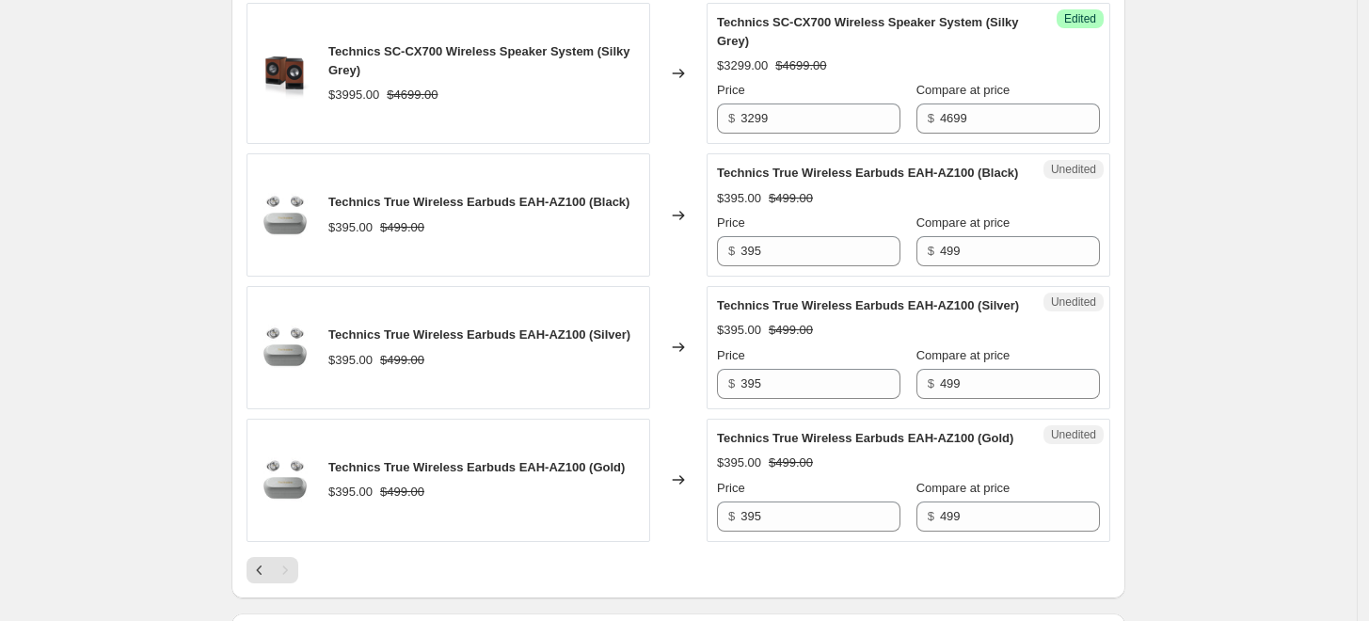
scroll to position [1388, 0]
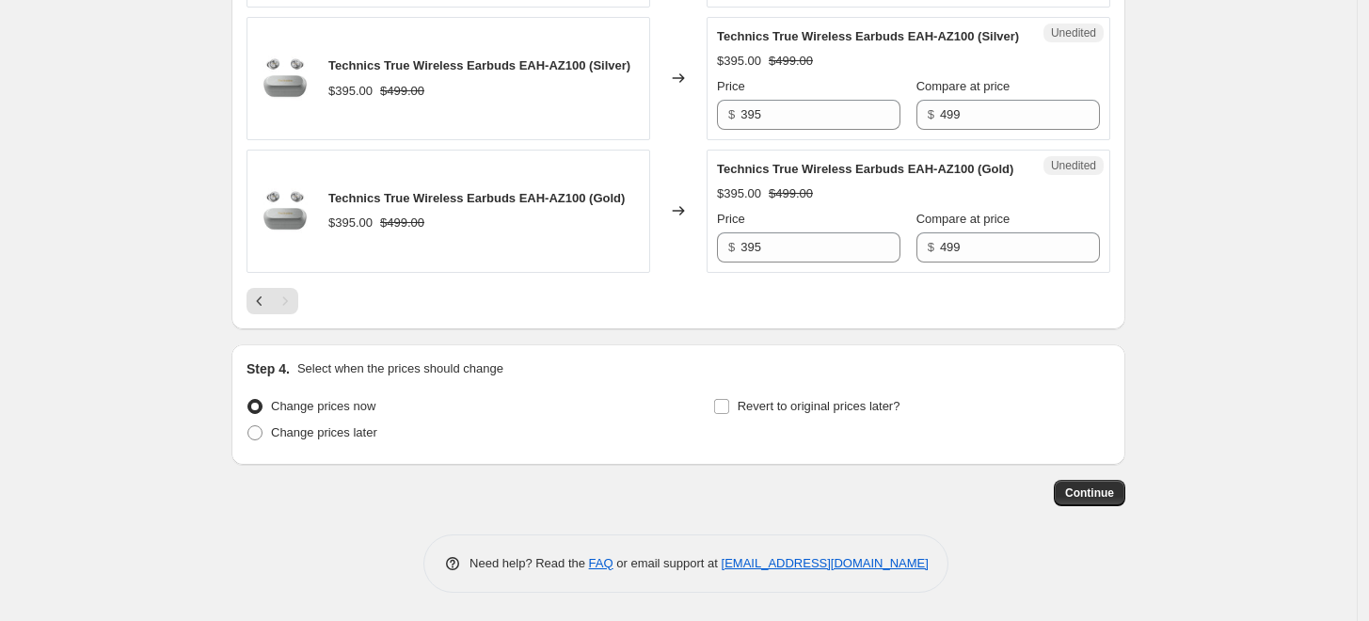
scroll to position [1597, 0]
click at [805, 397] on span "Revert to original prices later?" at bounding box center [819, 406] width 163 height 19
click at [729, 399] on input "Revert to original prices later?" at bounding box center [721, 406] width 15 height 15
checkbox input "true"
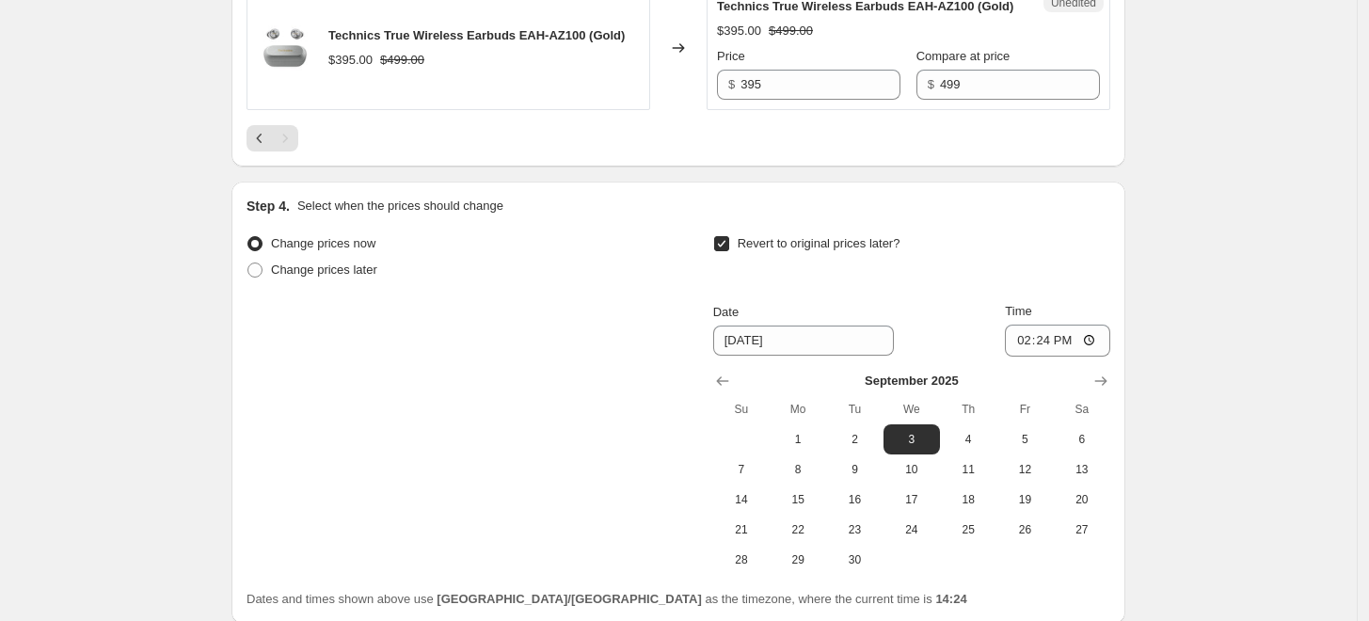
scroll to position [1807, 0]
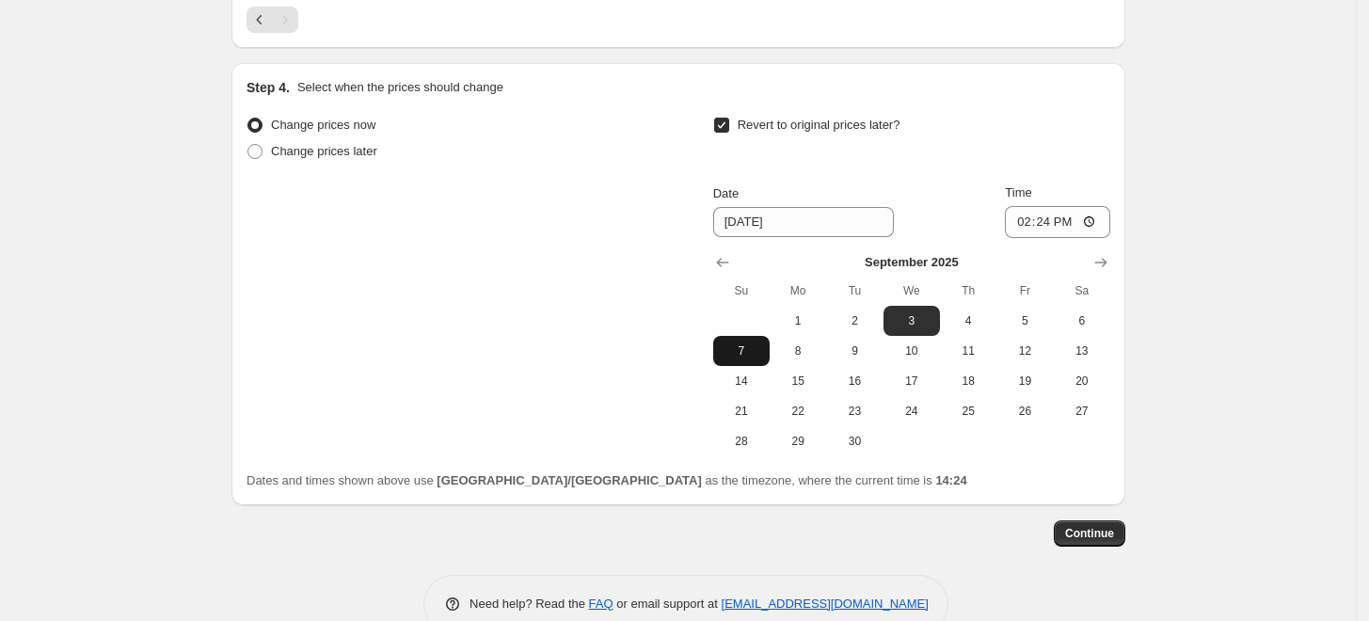
click at [749, 359] on span "7" at bounding box center [741, 351] width 41 height 15
type input "9/7/2025"
click at [1029, 238] on input "14:24" at bounding box center [1057, 222] width 105 height 32
type input "23:59"
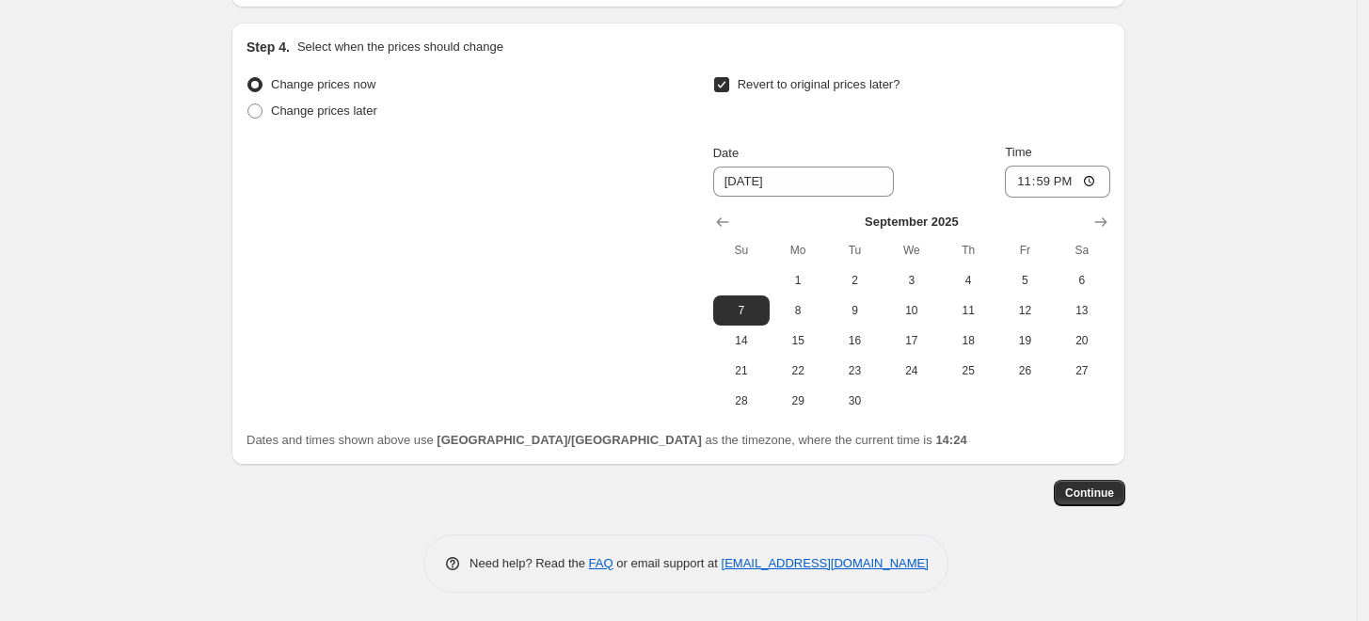
scroll to position [1920, 0]
click at [1114, 488] on span "Continue" at bounding box center [1089, 493] width 49 height 15
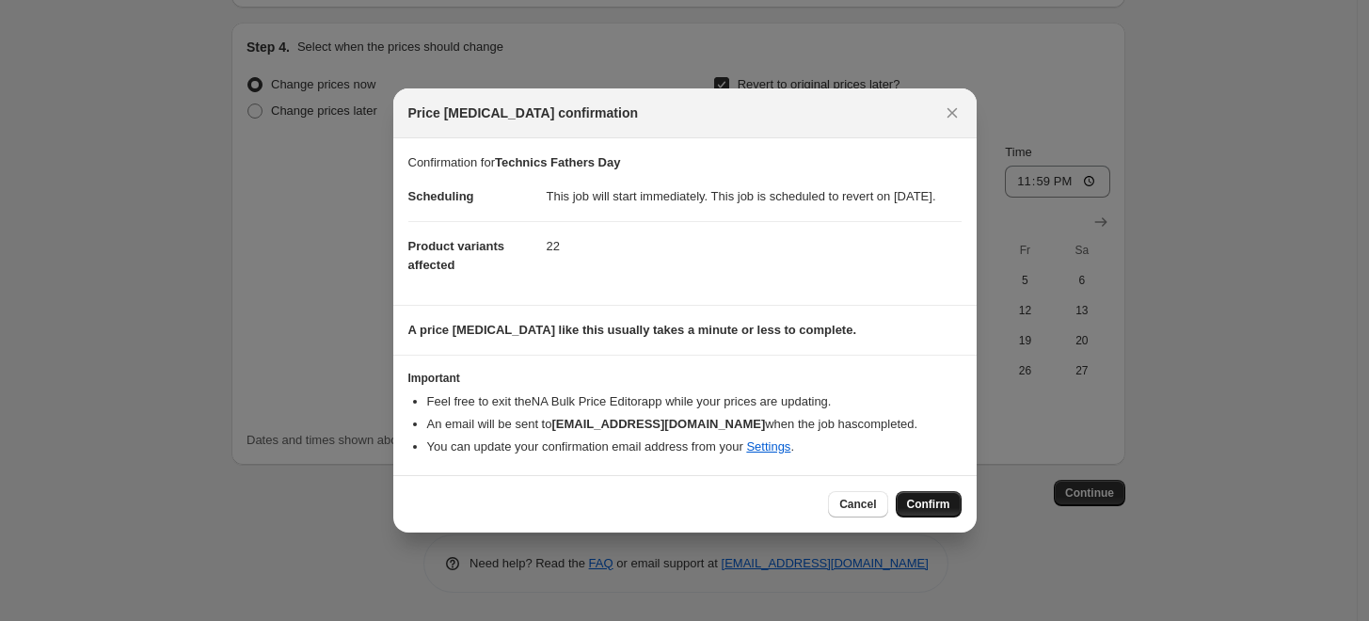
click at [928, 512] on span "Confirm" at bounding box center [928, 504] width 43 height 15
